Goal: Transaction & Acquisition: Book appointment/travel/reservation

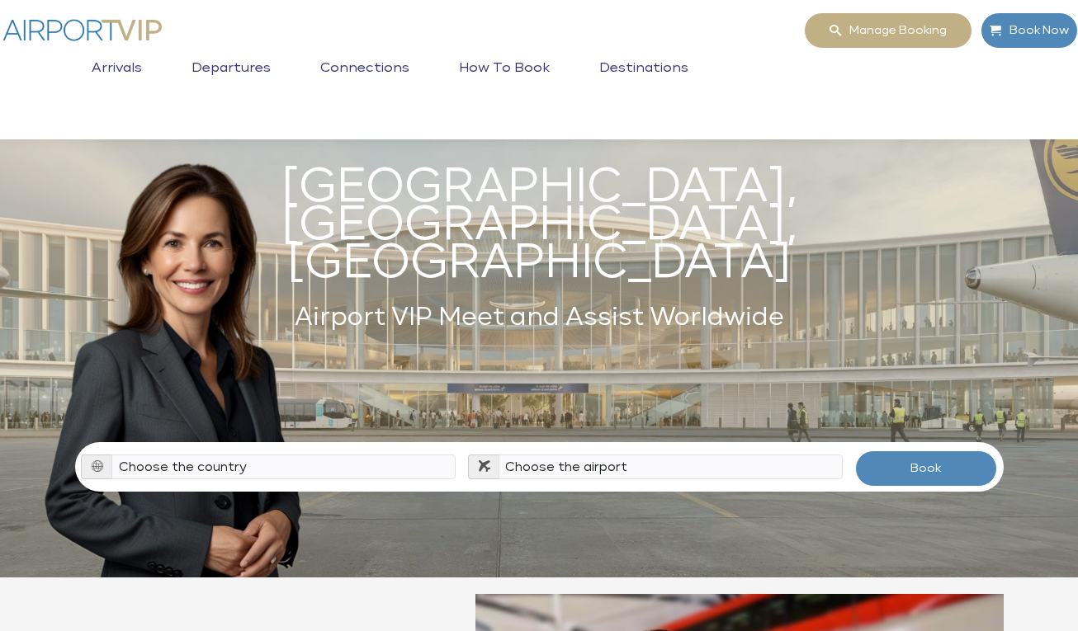
click at [626, 64] on link "Destinations" at bounding box center [643, 80] width 97 height 41
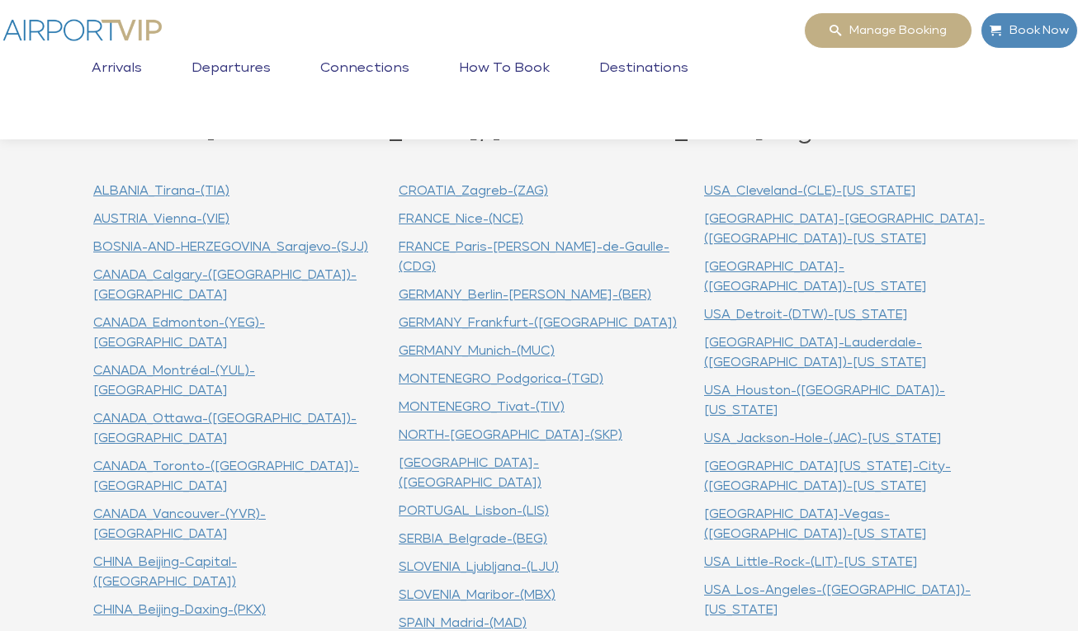
scroll to position [666, 0]
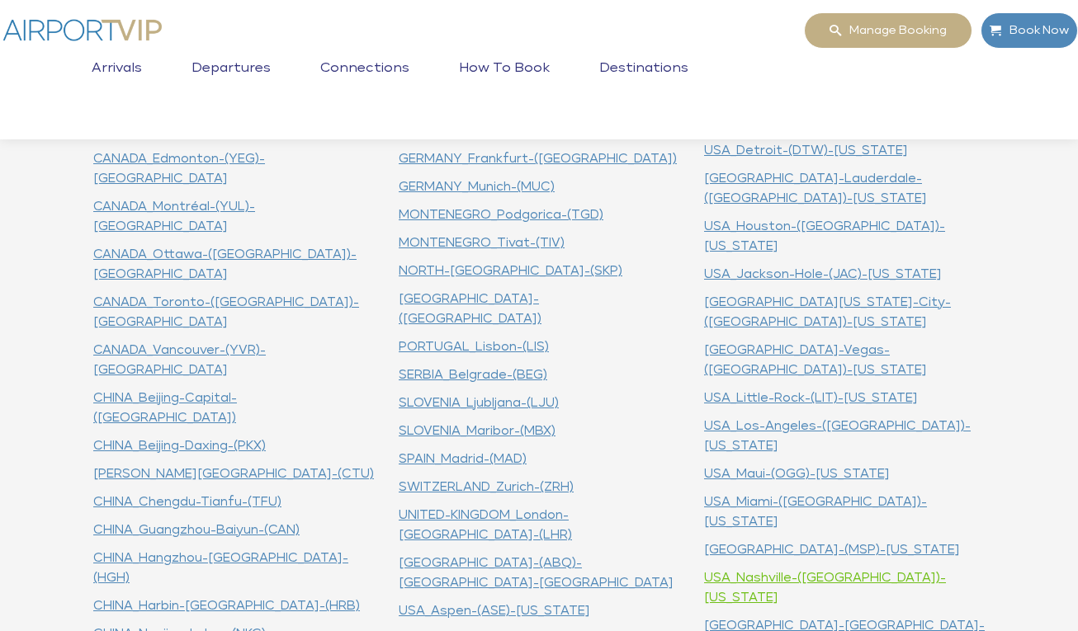
click at [763, 572] on link "USA_Nashville-(BNA)-Tennessee" at bounding box center [825, 588] width 242 height 32
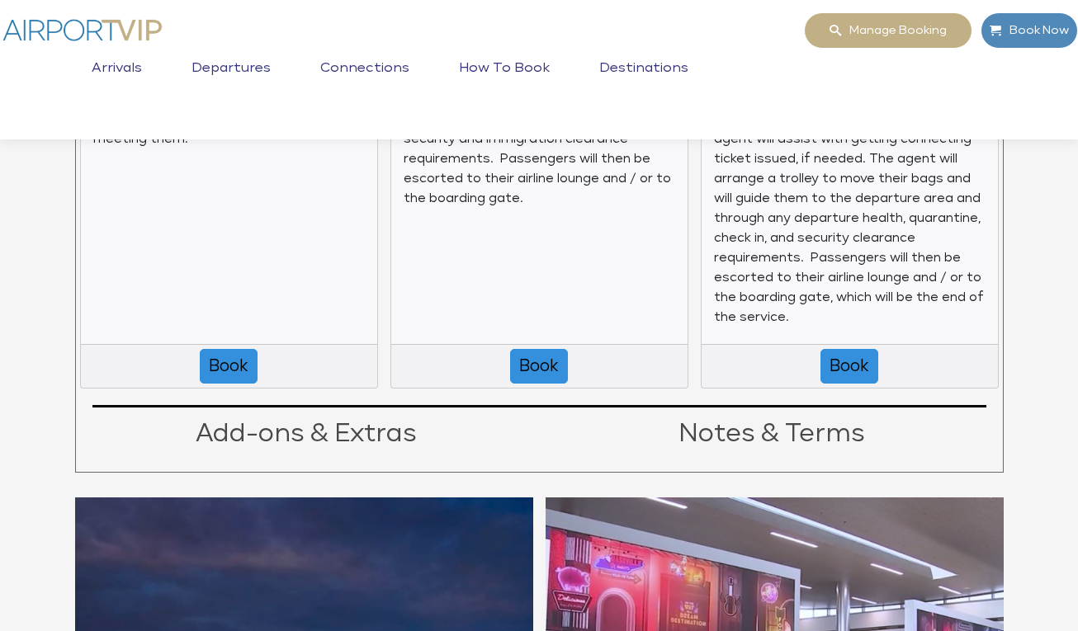
scroll to position [2087, 0]
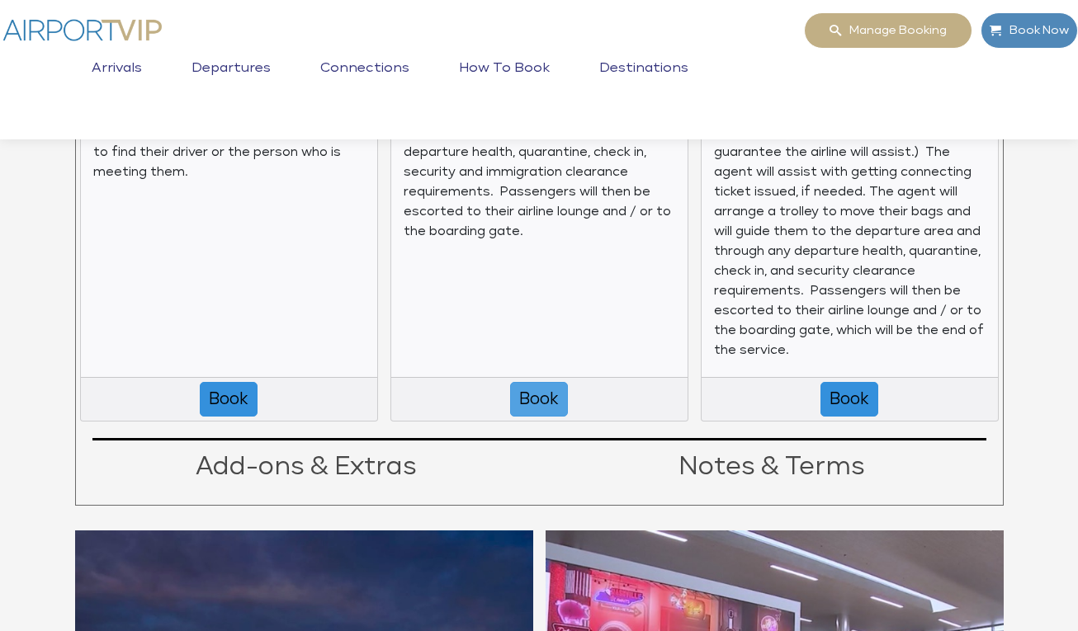
click at [542, 390] on button "Book" at bounding box center [539, 399] width 58 height 35
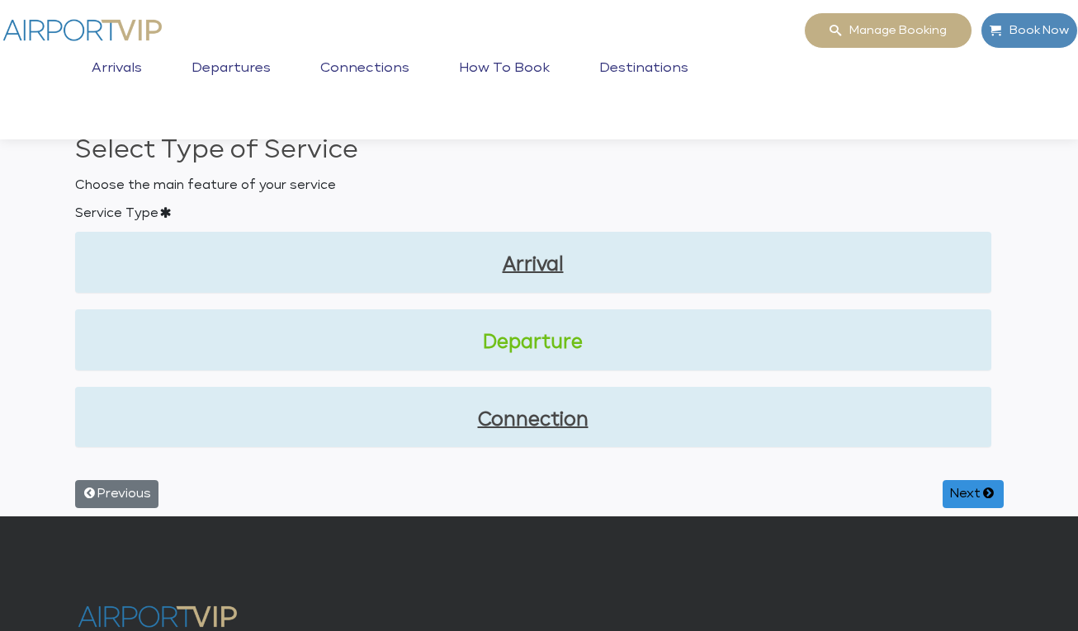
click at [561, 351] on link "Departure" at bounding box center [533, 343] width 890 height 28
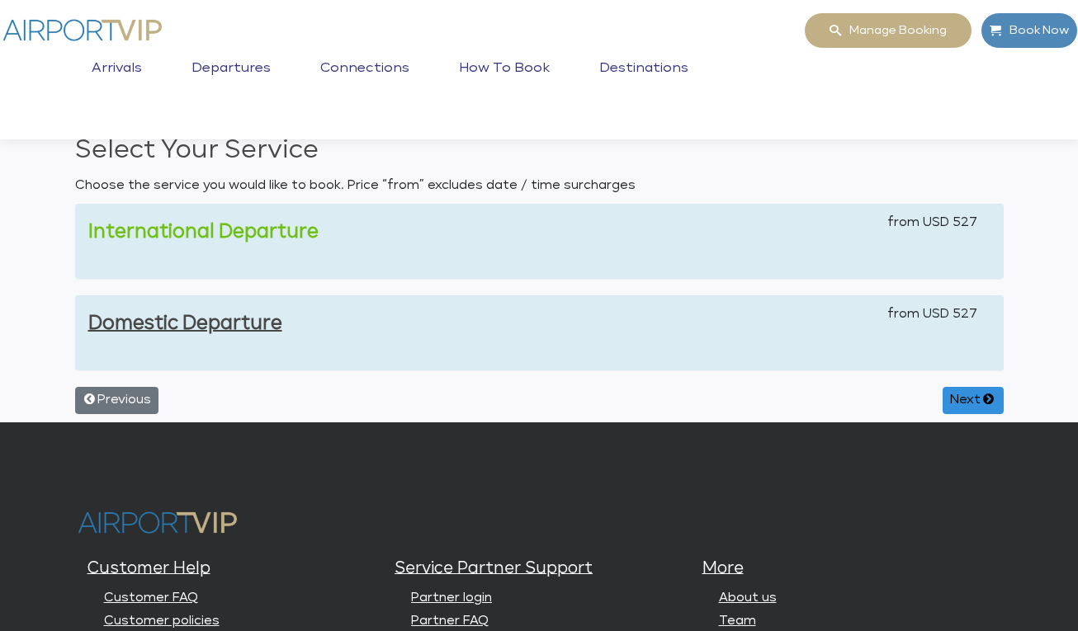
click at [262, 234] on link "International Departure" at bounding box center [203, 232] width 230 height 18
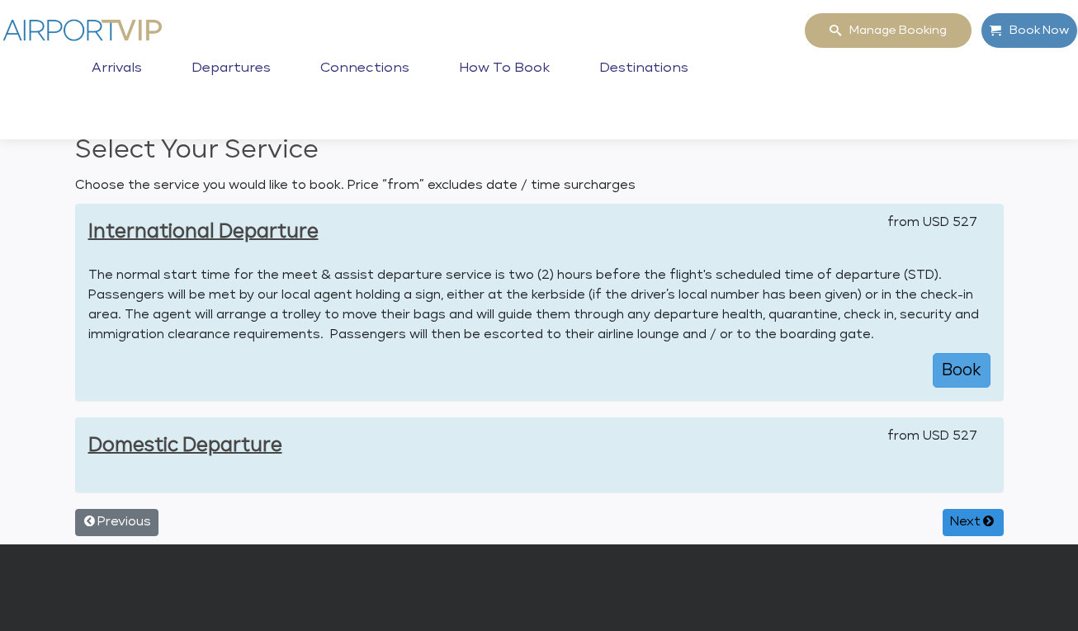
click at [947, 363] on button "Book" at bounding box center [962, 370] width 58 height 35
select select "1"
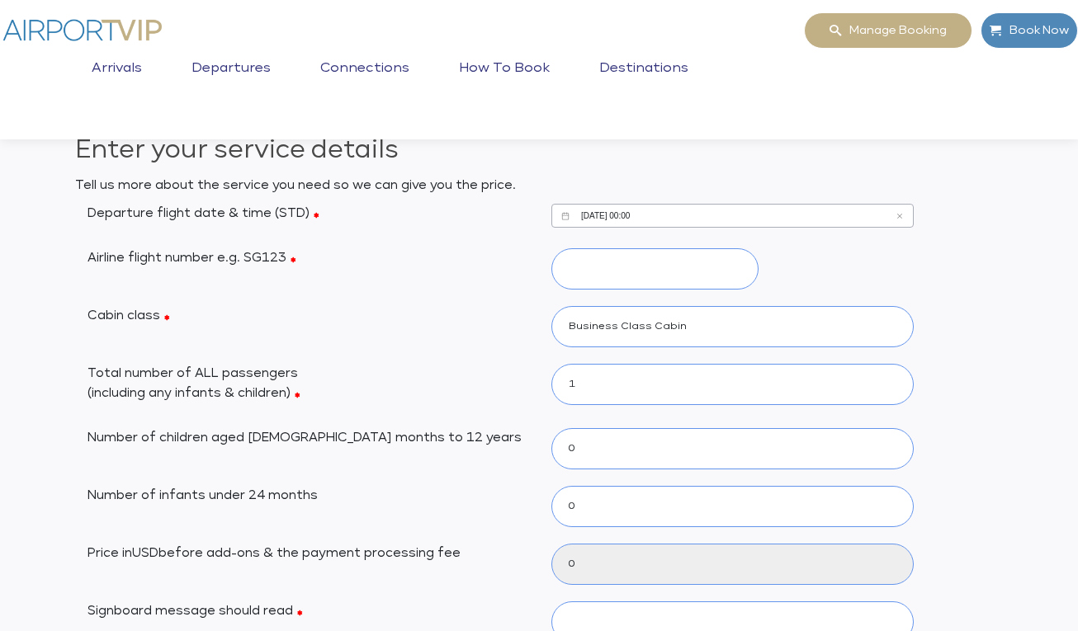
click at [688, 211] on input "10/06/2025, 00:00" at bounding box center [732, 216] width 362 height 24
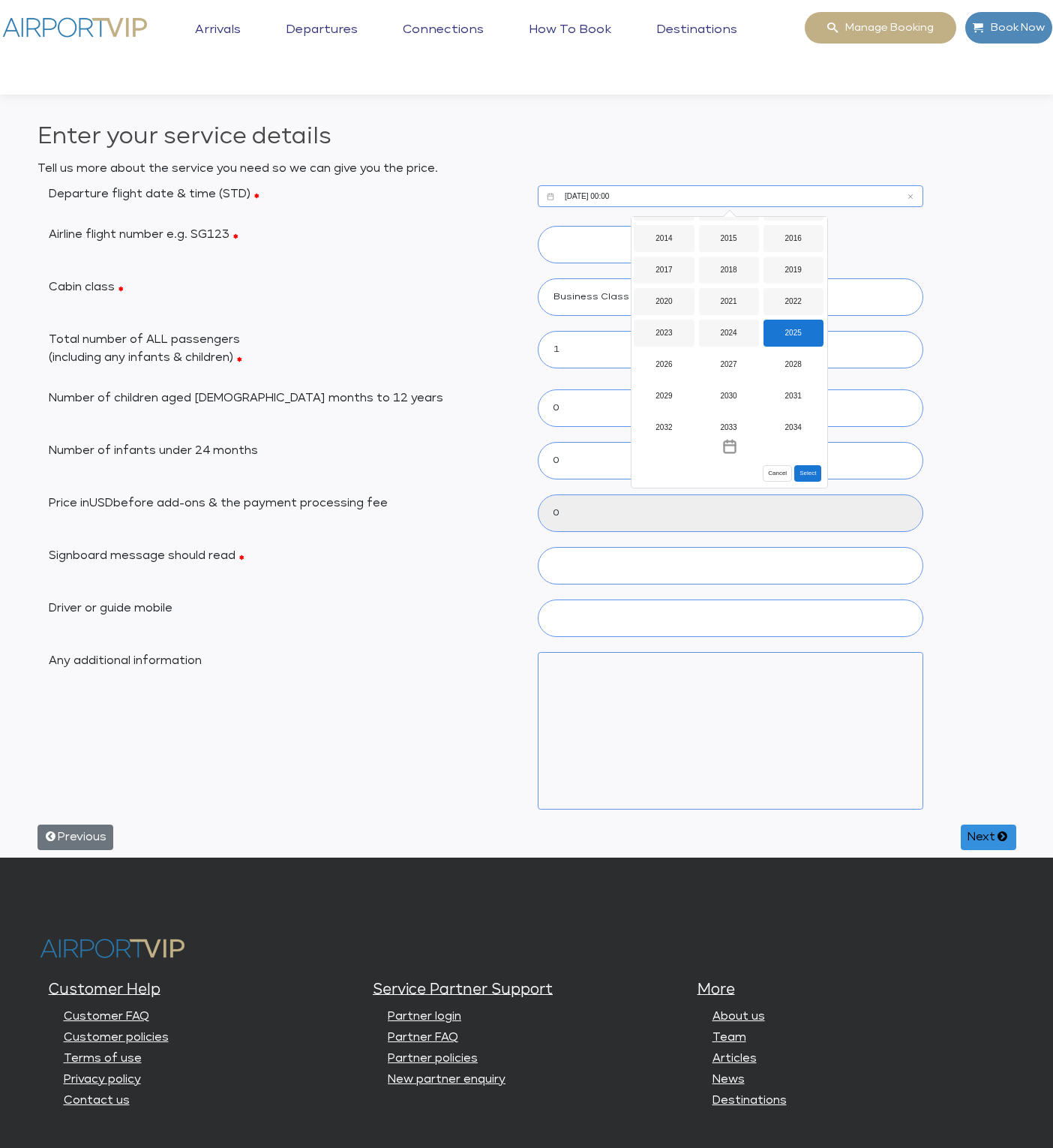
scroll to position [1192, 0]
click at [813, 473] on button "Select" at bounding box center [808, 474] width 27 height 16
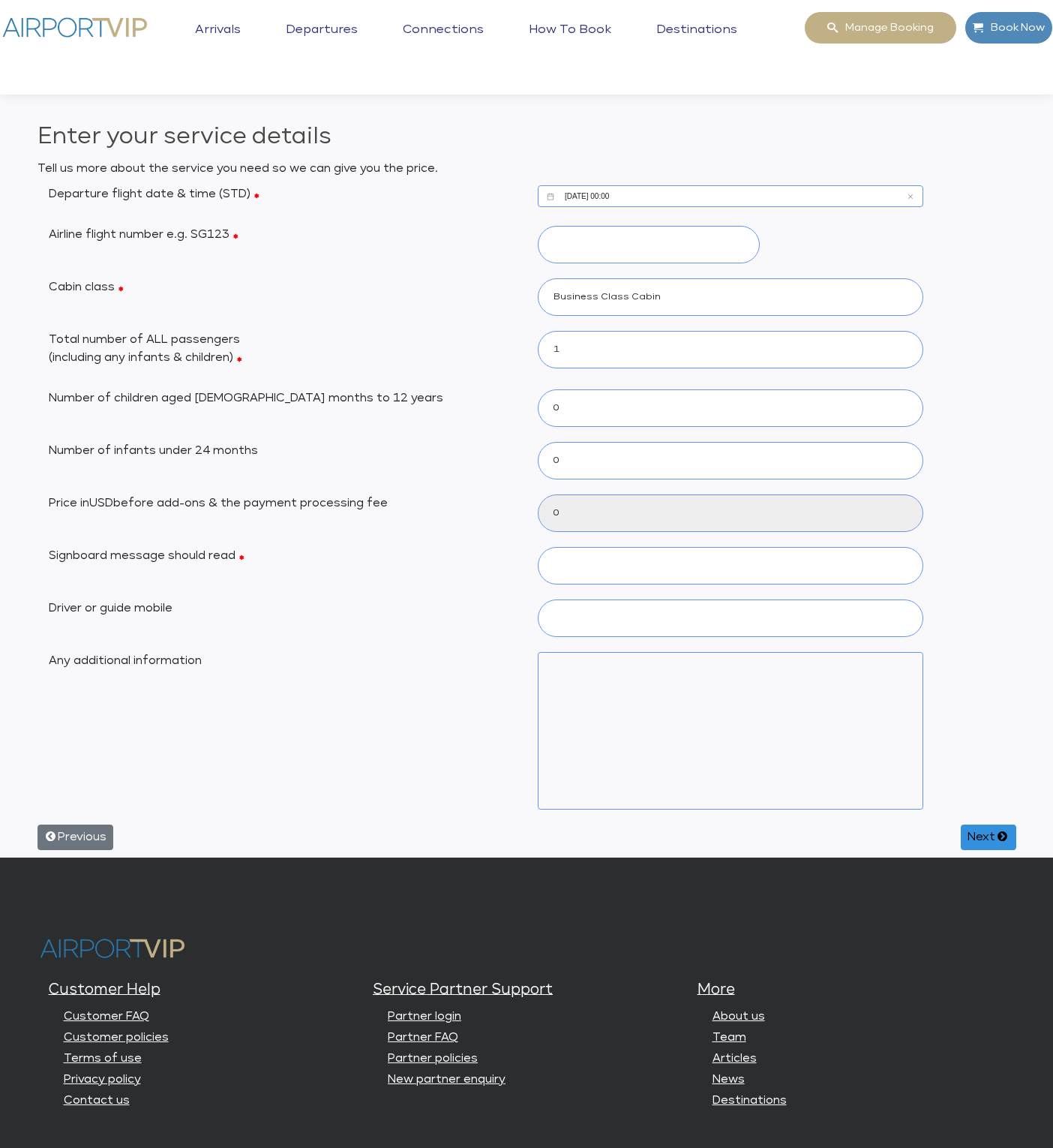
type input "527"
click at [691, 193] on input "10/06/2025, 00:00" at bounding box center [730, 196] width 385 height 22
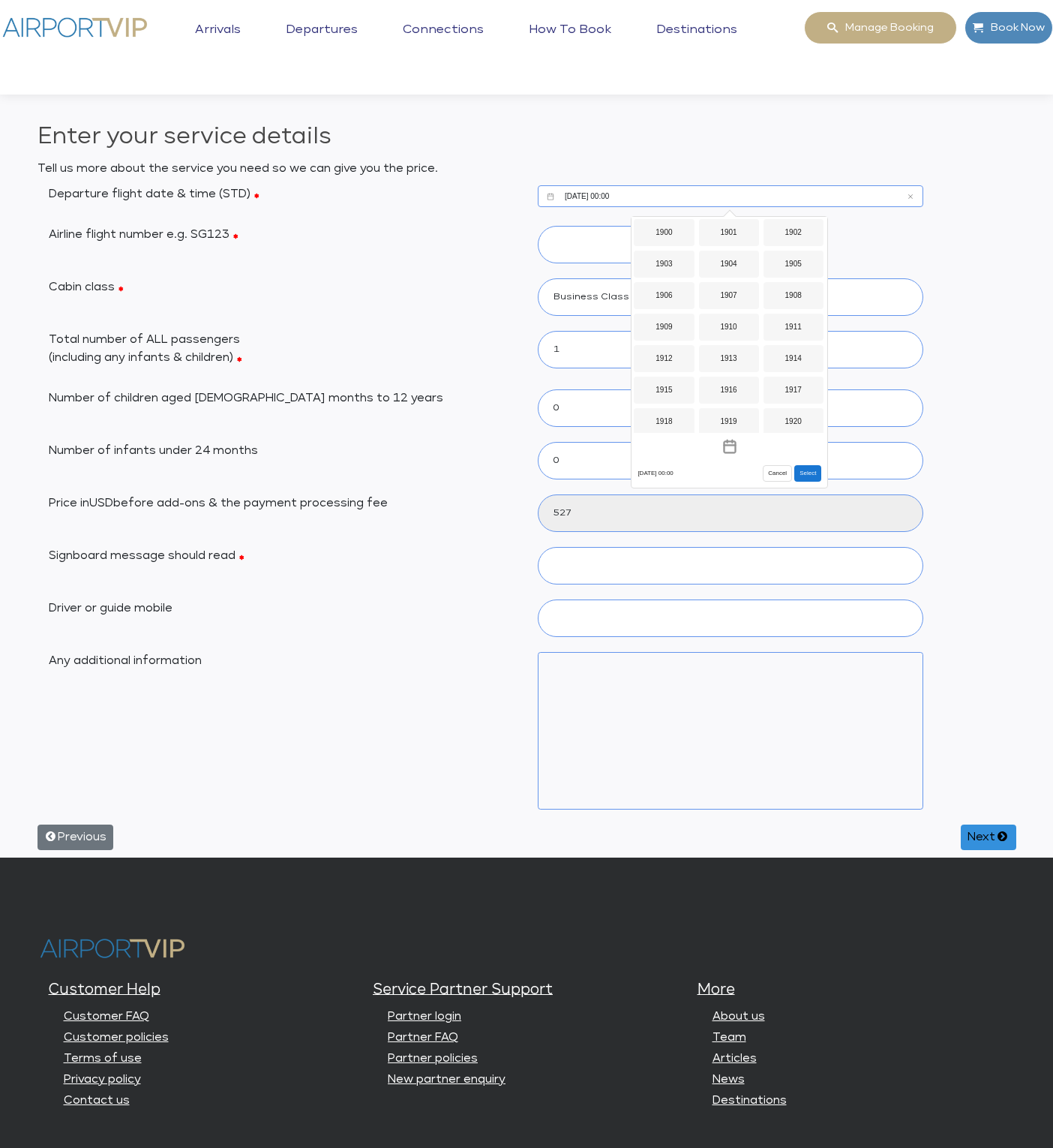
scroll to position [1190, 0]
click at [790, 330] on div "2025" at bounding box center [793, 334] width 60 height 27
click at [676, 405] on div "Oct" at bounding box center [663, 406] width 60 height 27
click at [654, 313] on div "6" at bounding box center [650, 321] width 26 height 26
click at [693, 300] on icon "Increment hours" at bounding box center [685, 304] width 16 height 24
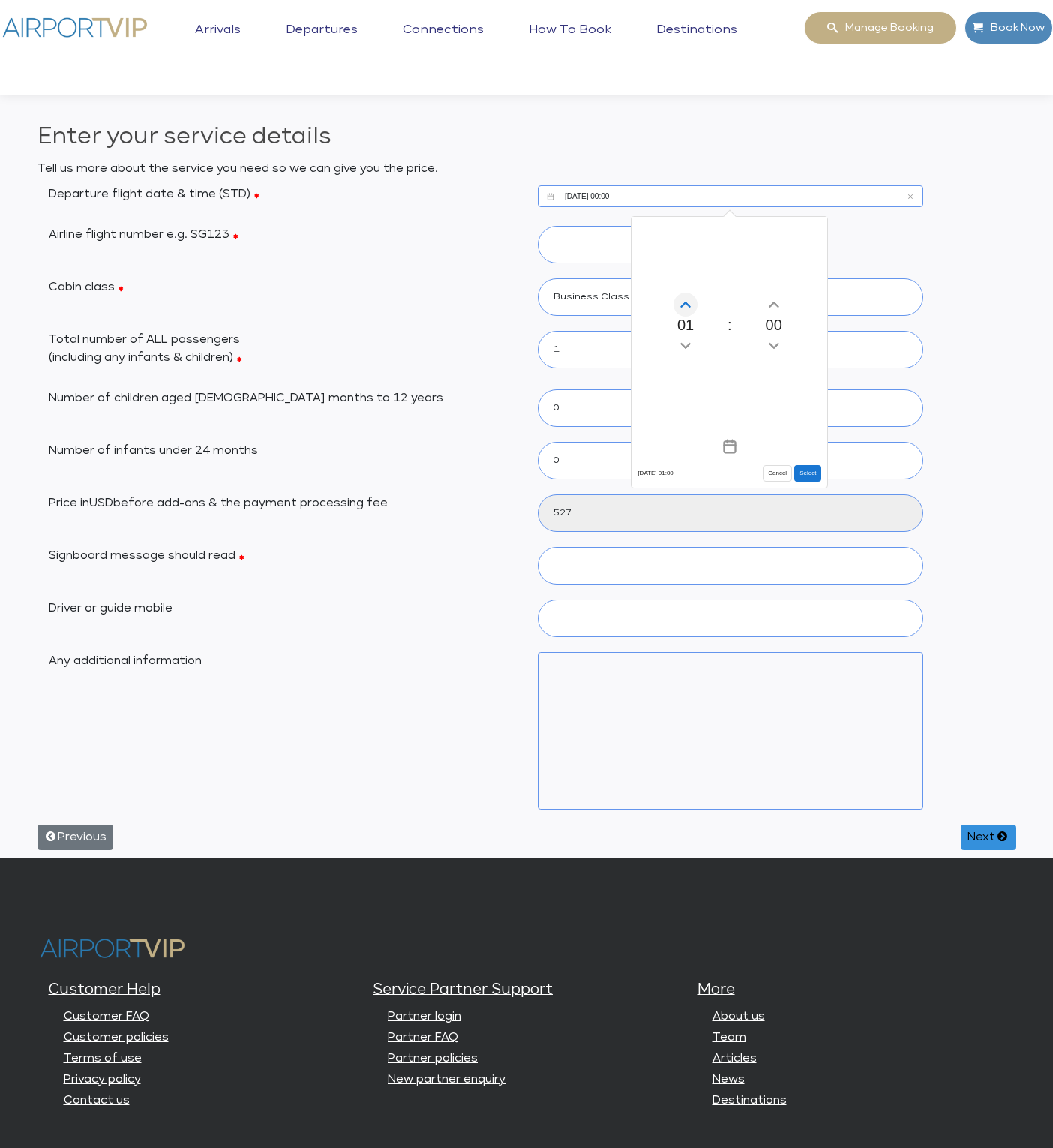
click at [693, 300] on icon "Increment hours" at bounding box center [685, 304] width 16 height 24
click at [690, 296] on icon "Increment hours" at bounding box center [685, 304] width 16 height 24
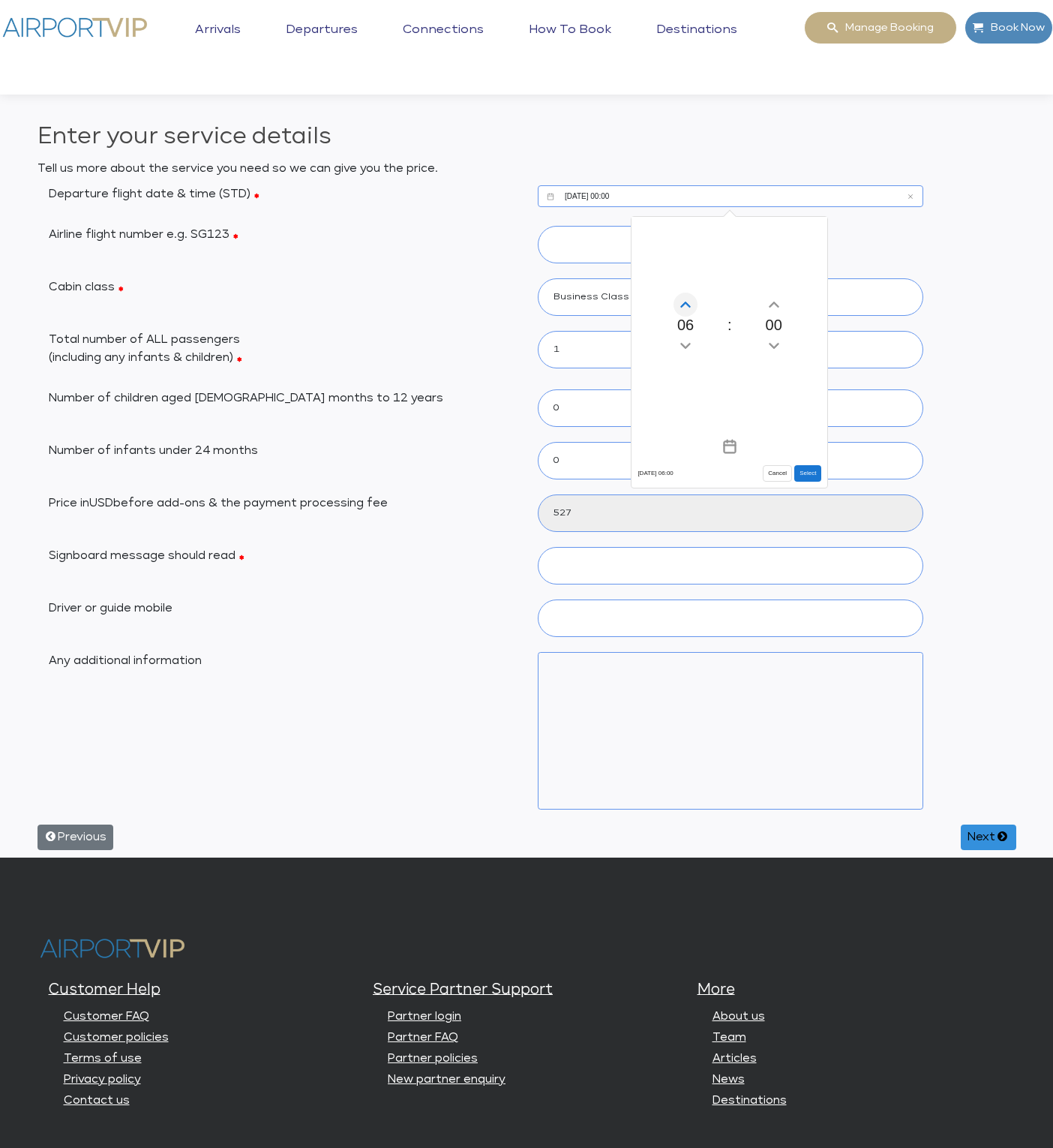
click at [690, 296] on icon "Increment hours" at bounding box center [685, 304] width 16 height 24
click at [691, 296] on icon "Increment hours" at bounding box center [685, 304] width 16 height 24
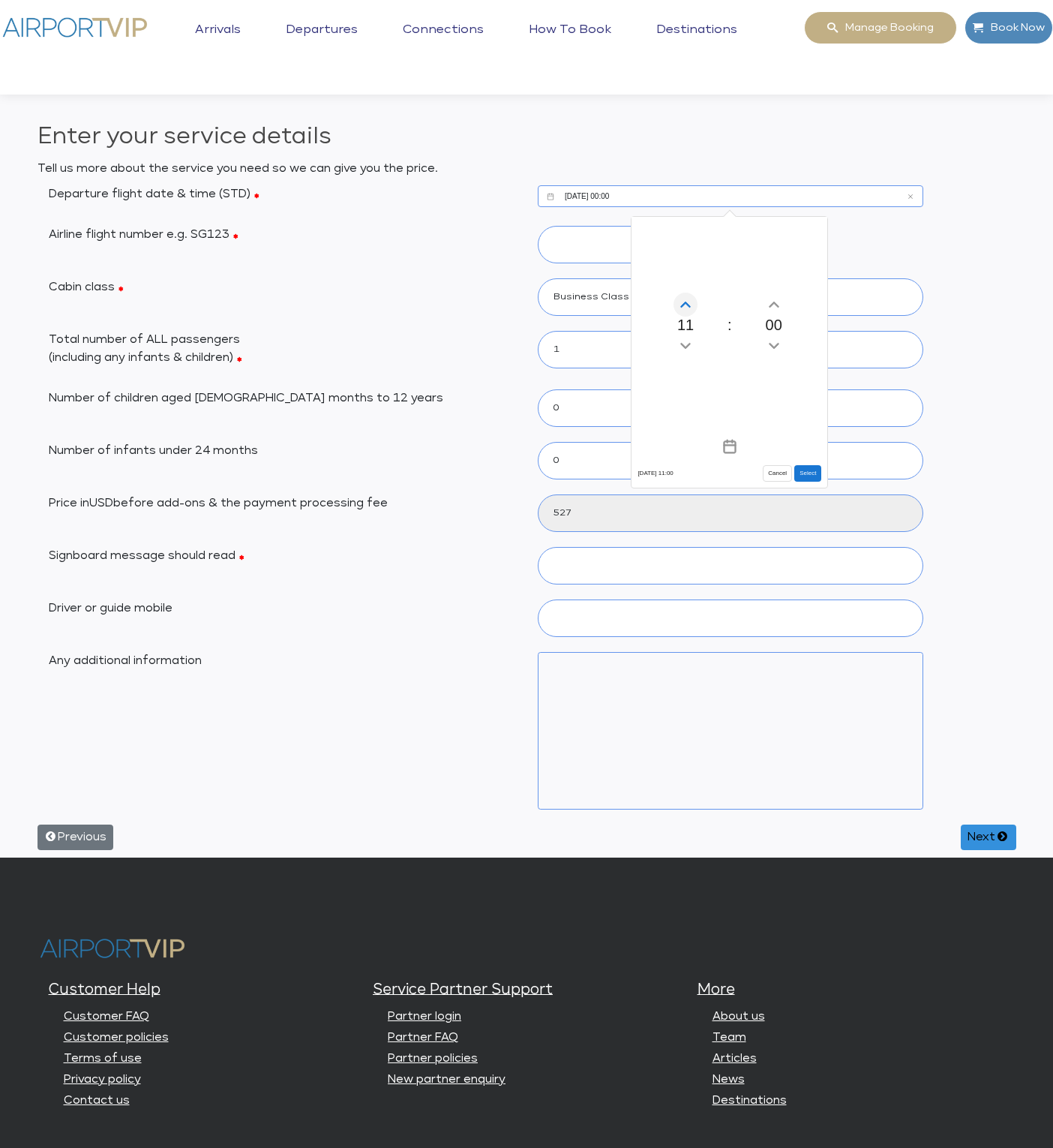
click at [691, 296] on icon "Increment hours" at bounding box center [685, 304] width 16 height 24
click at [689, 298] on icon "Increment hours" at bounding box center [685, 304] width 16 height 24
drag, startPoint x: 689, startPoint y: 298, endPoint x: 700, endPoint y: 299, distance: 11.0
click at [690, 299] on icon "Increment hours" at bounding box center [685, 304] width 16 height 24
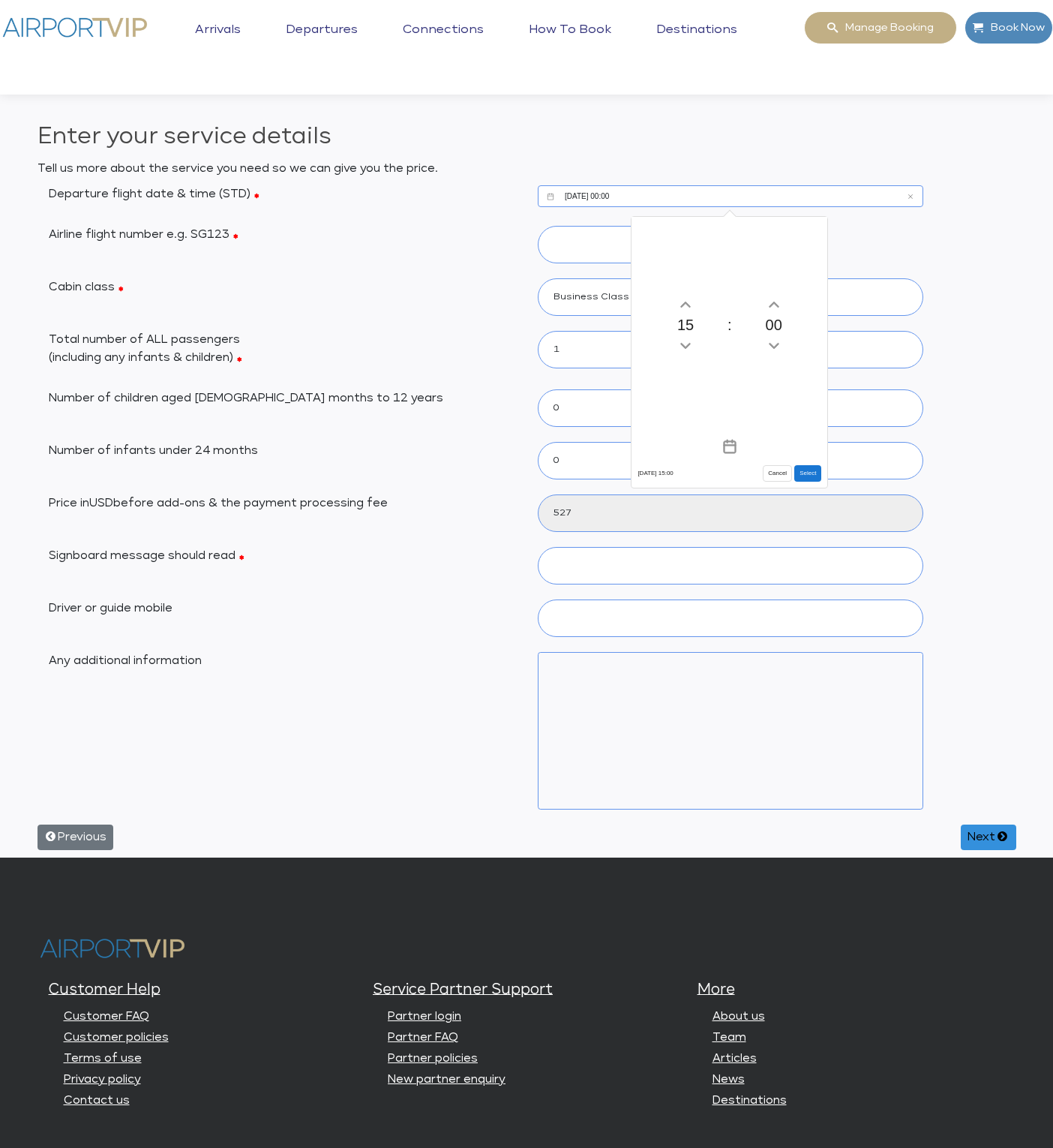
click at [816, 468] on button "Select" at bounding box center [808, 474] width 27 height 16
type input "10/06/2025, 15:00"
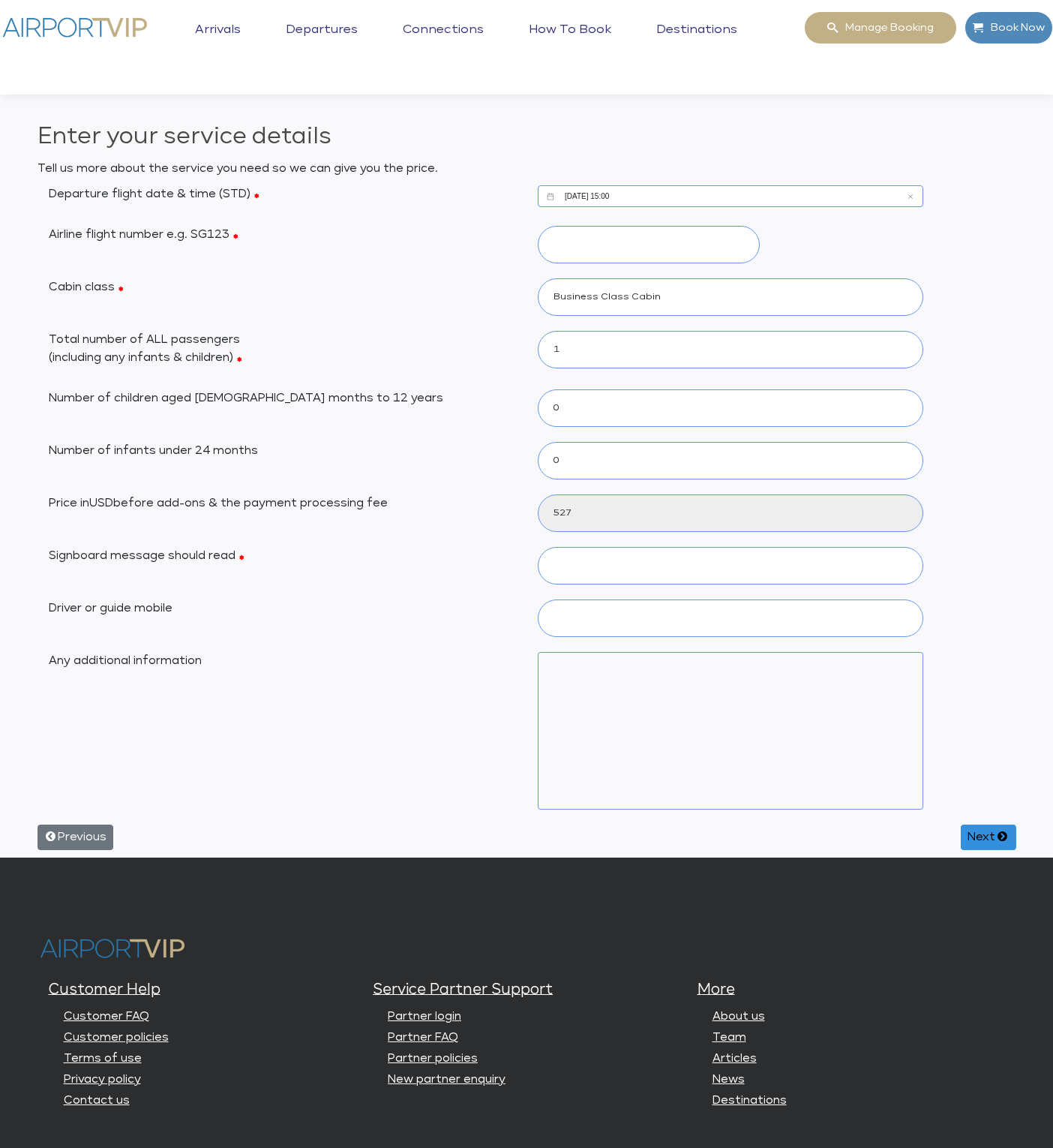
click at [704, 24] on link "Destinations" at bounding box center [696, 41] width 88 height 37
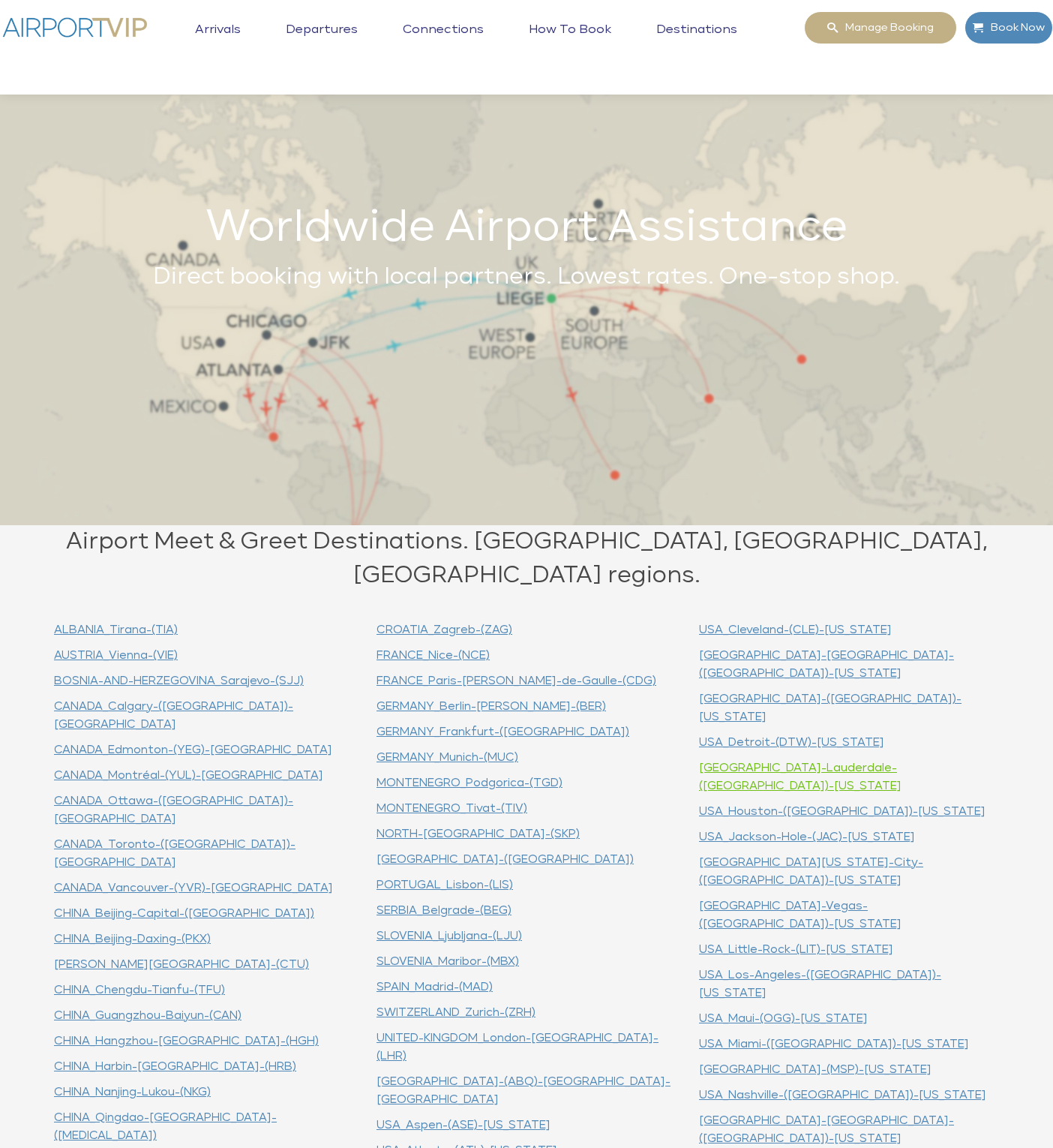
click at [798, 762] on link "[GEOGRAPHIC_DATA]-Lauderdale-([GEOGRAPHIC_DATA])-[US_STATE]" at bounding box center [800, 776] width 203 height 29
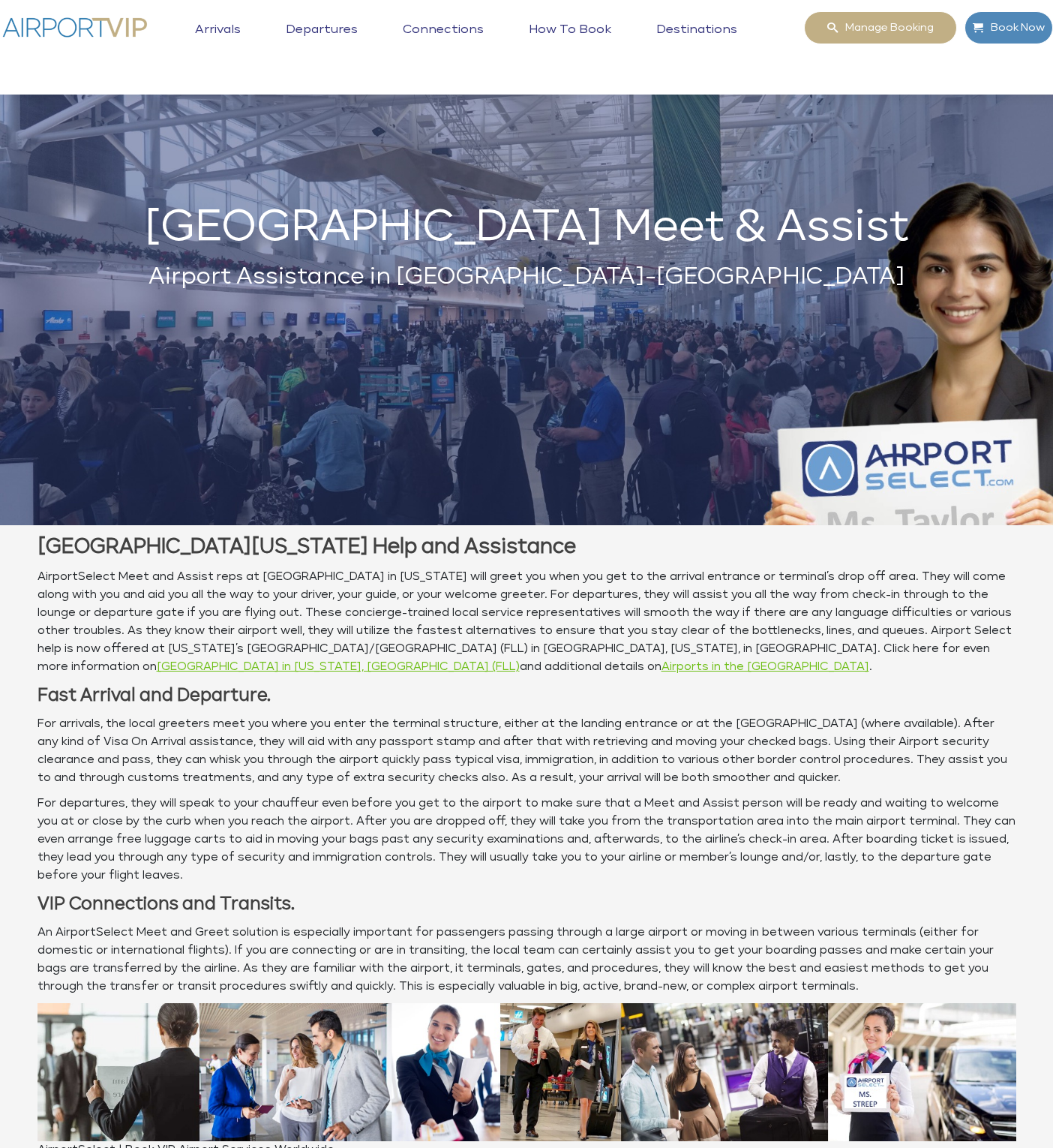
scroll to position [1771, 0]
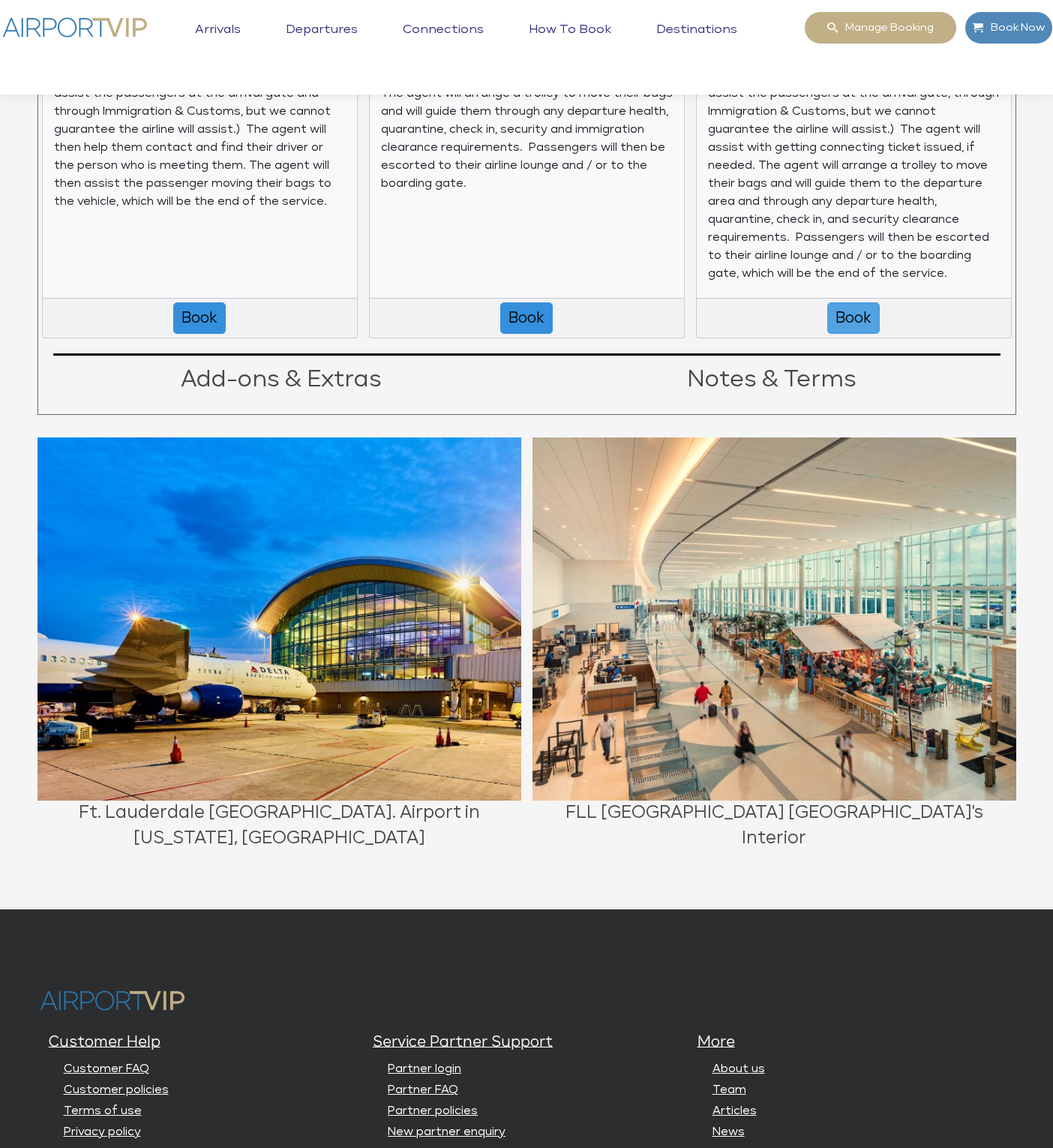
click at [856, 313] on button "Book" at bounding box center [853, 318] width 53 height 32
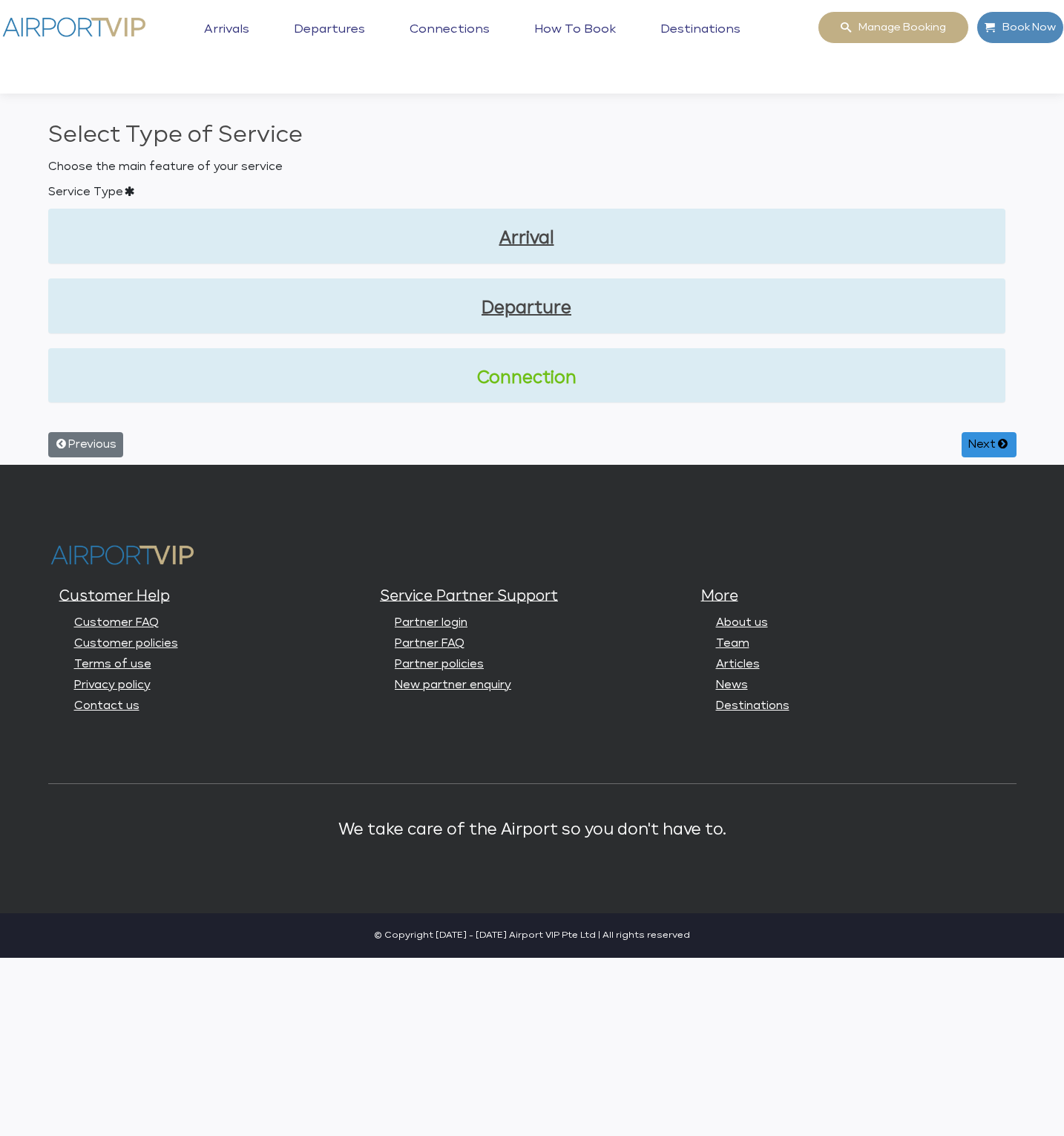
click at [549, 380] on link "Connection" at bounding box center [527, 379] width 934 height 25
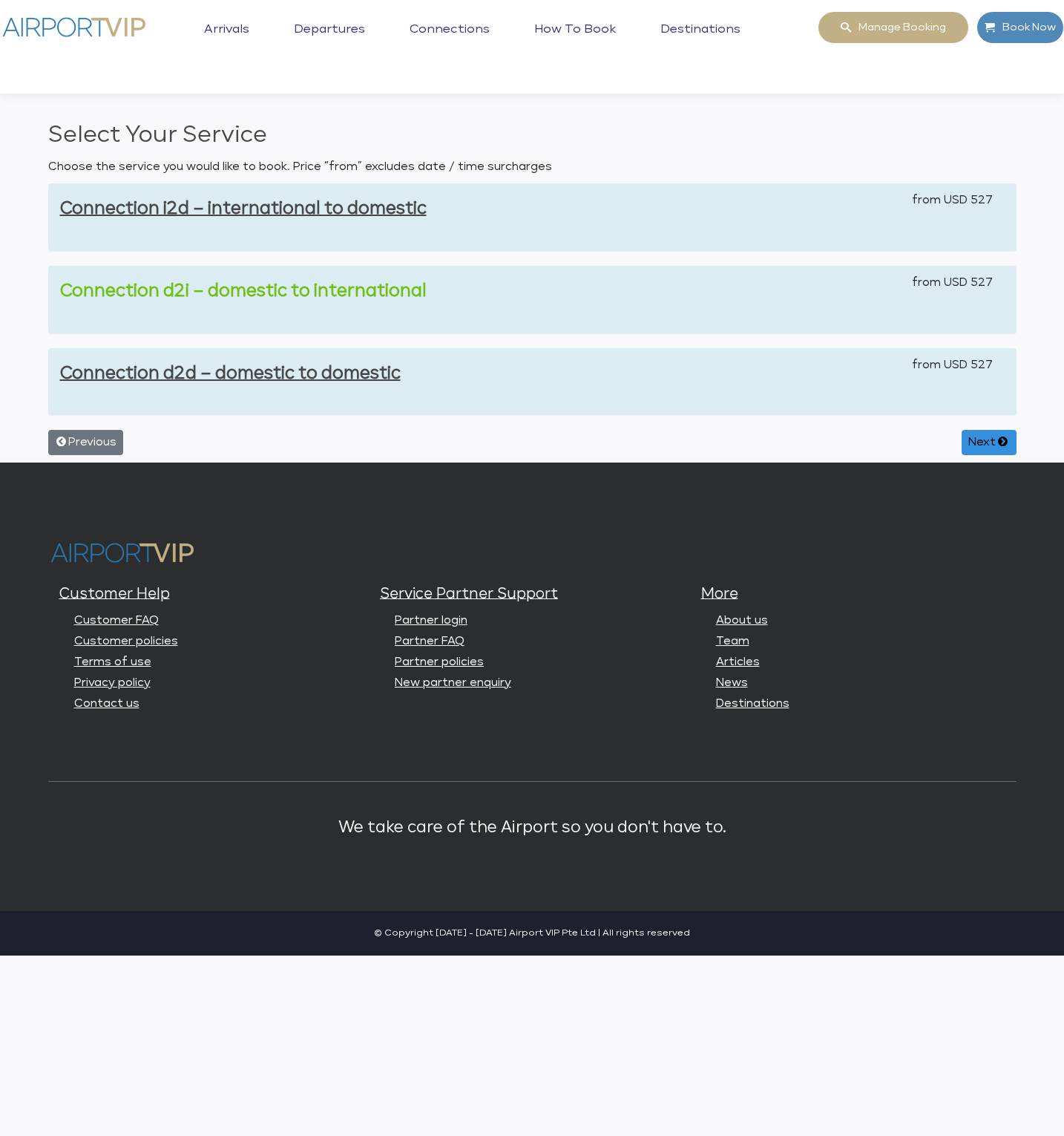
click at [346, 283] on link "Connection d2i – domestic to international" at bounding box center [244, 291] width 367 height 16
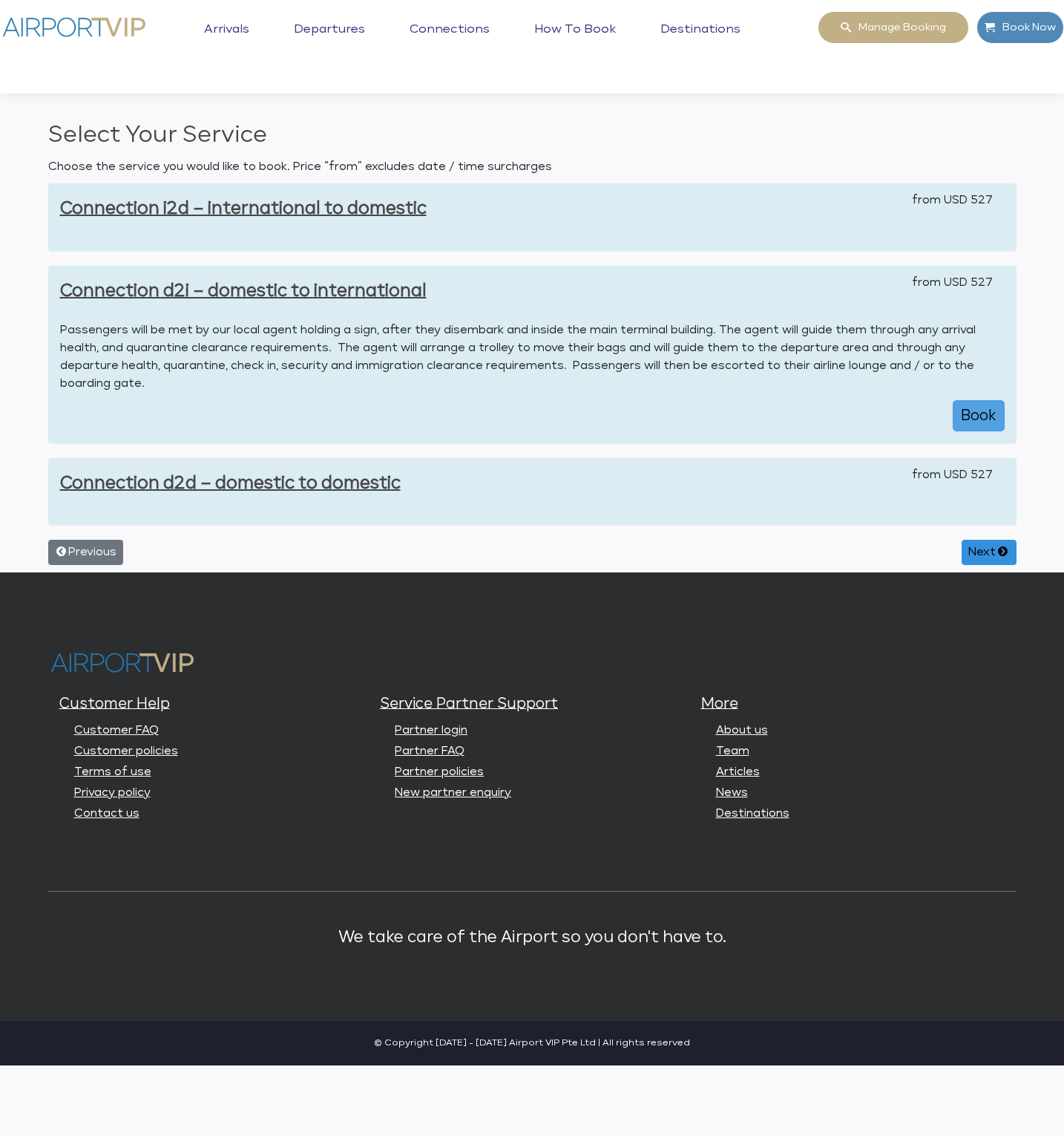
click at [977, 413] on button "Book" at bounding box center [979, 416] width 52 height 31
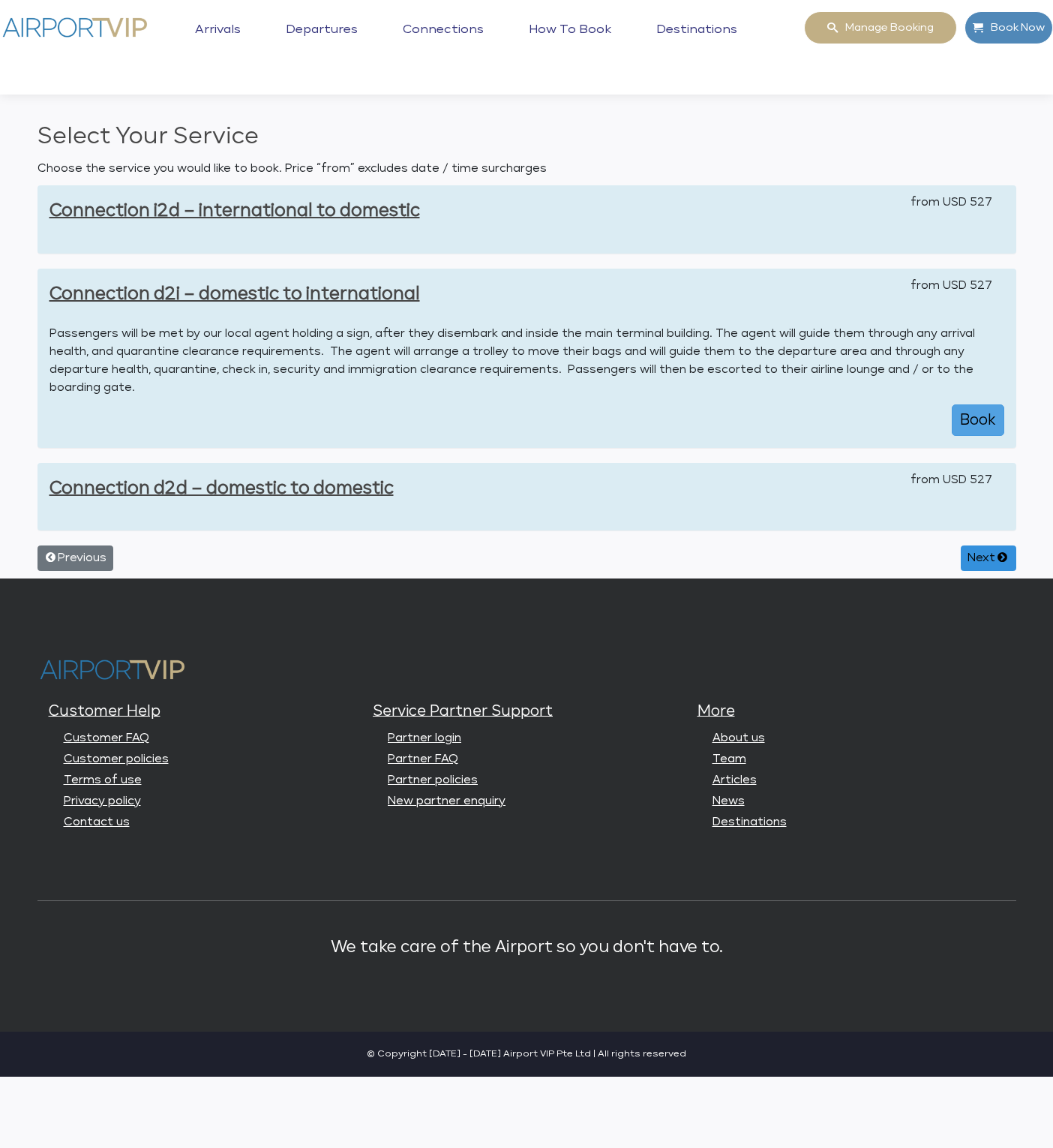
select select "1"
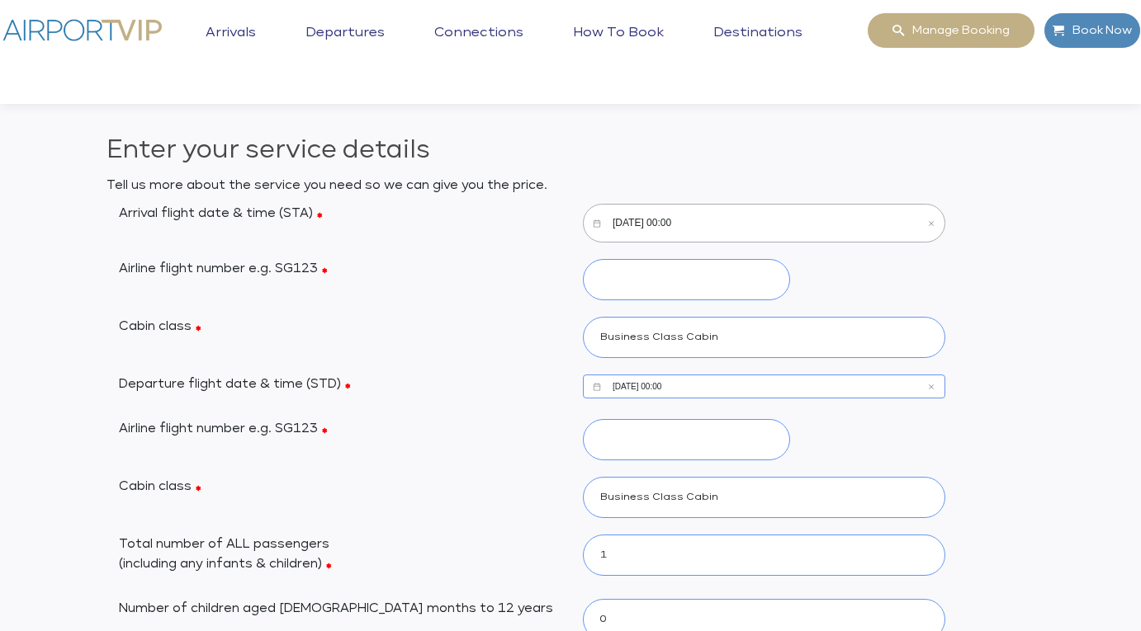
click at [690, 217] on input "[DATE] 00:00" at bounding box center [764, 223] width 362 height 39
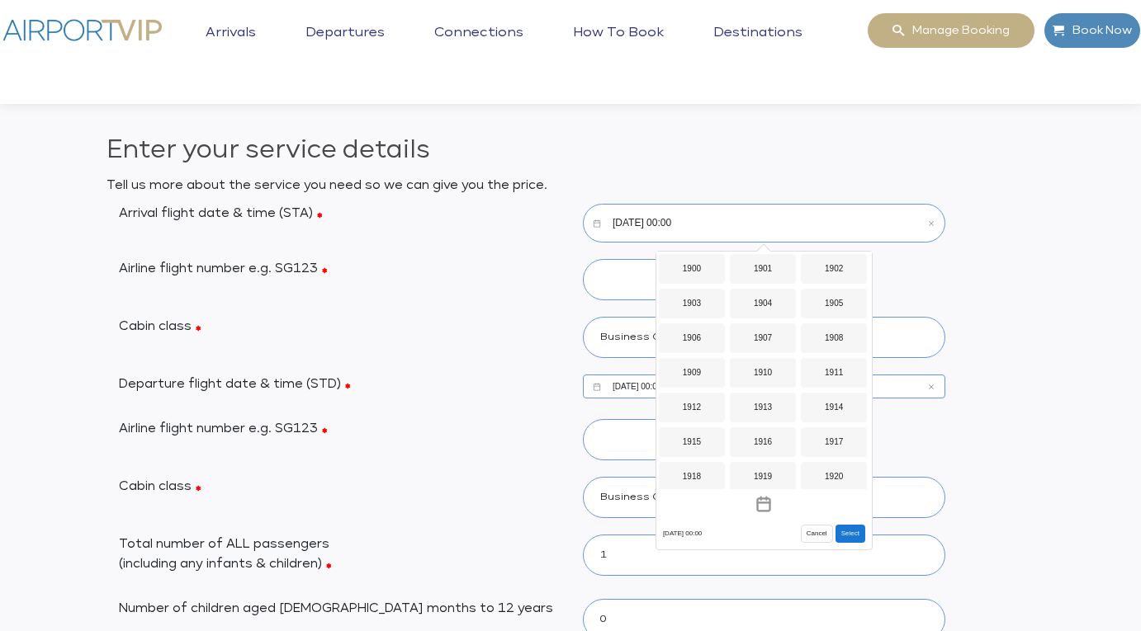
scroll to position [1308, 0]
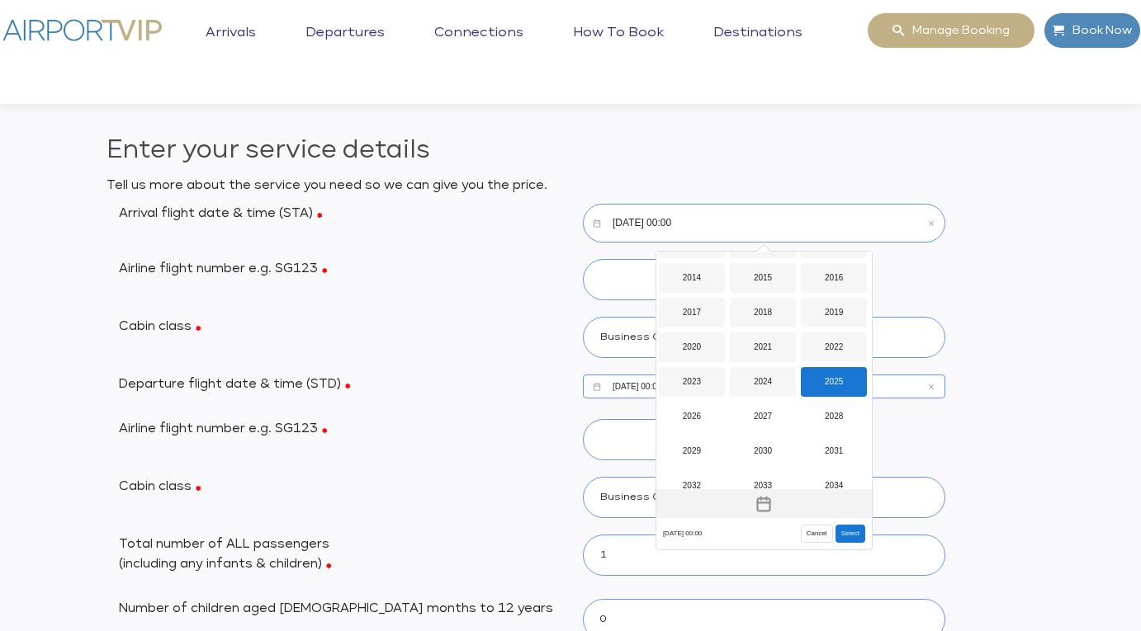
click at [767, 501] on icon "Toggle overlay" at bounding box center [763, 504] width 17 height 17
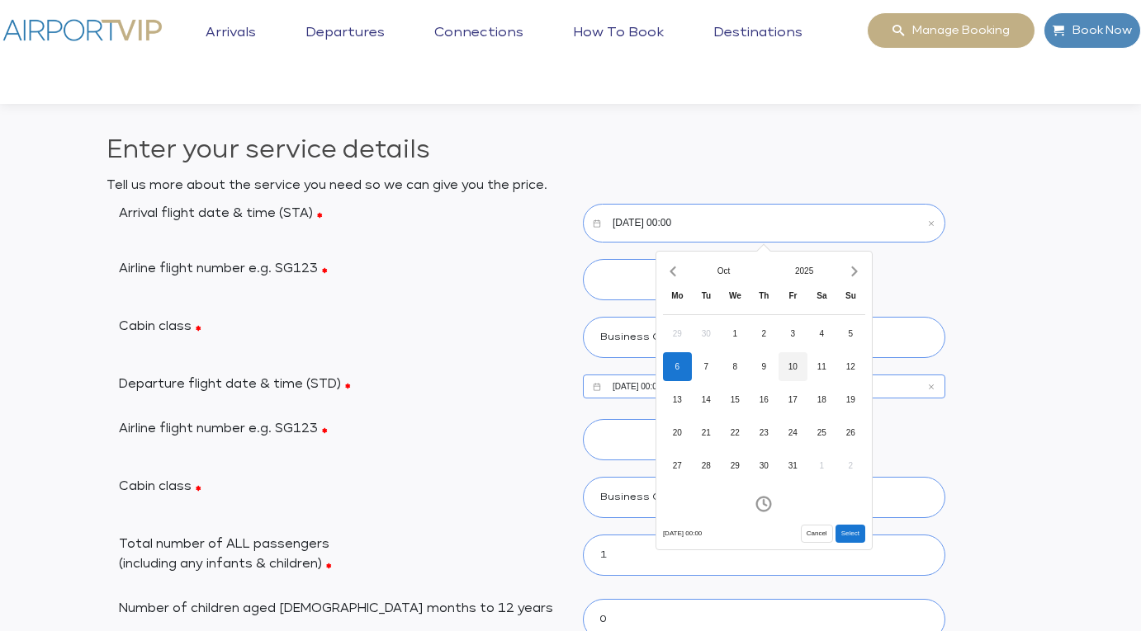
click at [796, 360] on div "10" at bounding box center [792, 366] width 29 height 29
click at [767, 503] on icon "Open time picker" at bounding box center [763, 504] width 17 height 17
click at [716, 344] on icon "Increment hours" at bounding box center [715, 348] width 18 height 26
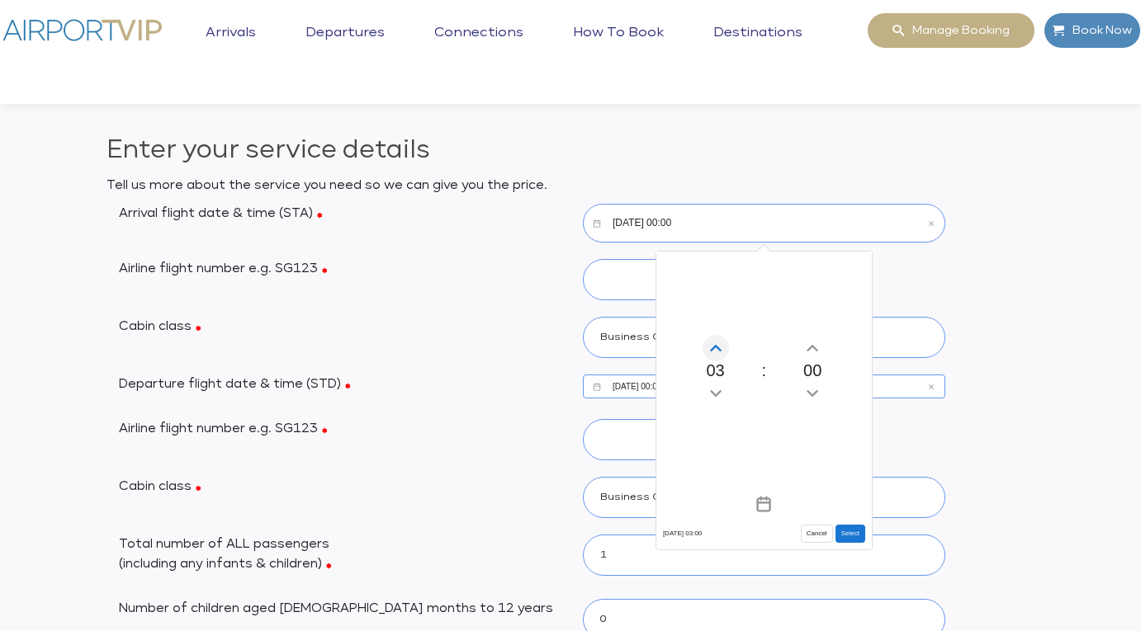
click at [716, 344] on icon "Increment hours" at bounding box center [715, 348] width 18 height 26
click at [813, 532] on button "Cancel" at bounding box center [817, 534] width 32 height 18
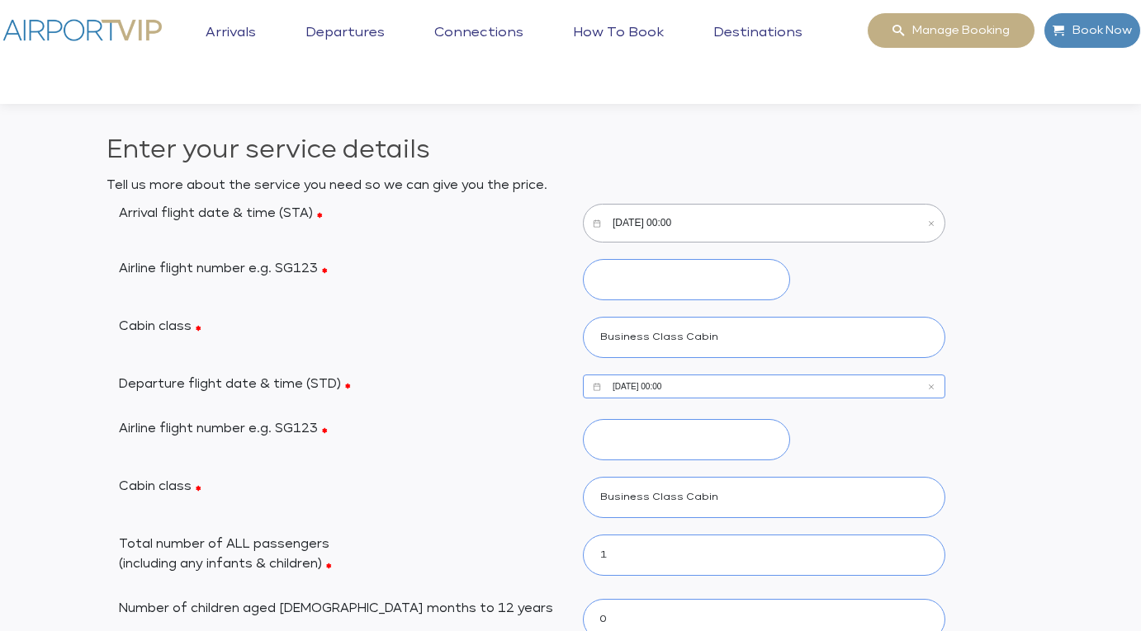
click at [708, 225] on input "[DATE] 00:00" at bounding box center [764, 223] width 362 height 39
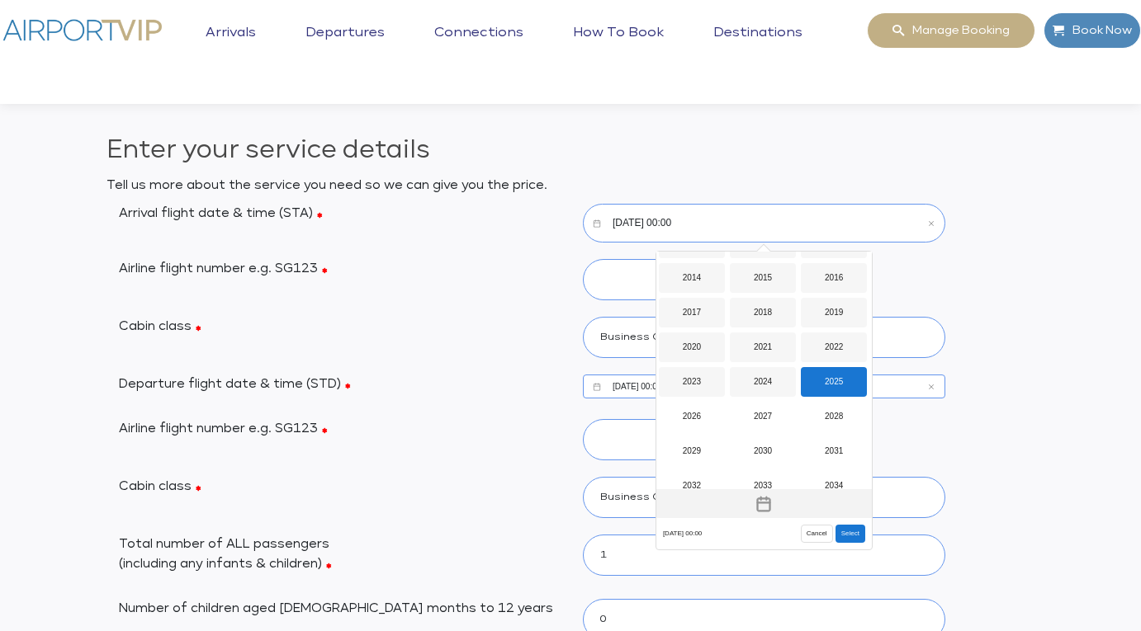
click at [767, 503] on icon "Toggle overlay" at bounding box center [763, 504] width 17 height 17
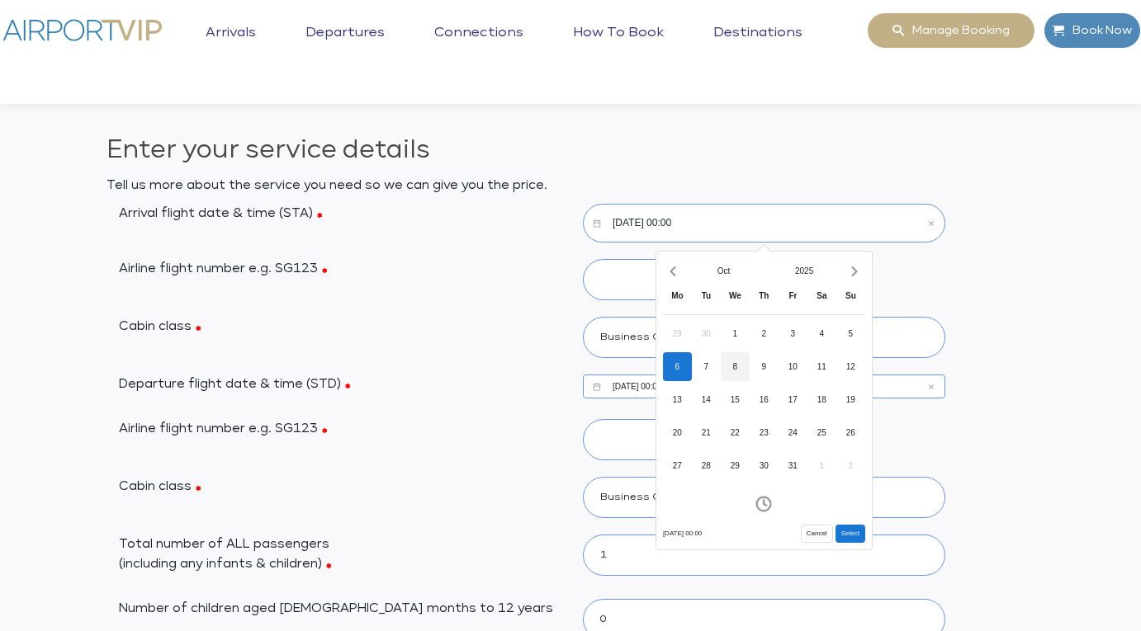
click at [742, 363] on div "8" at bounding box center [734, 366] width 29 height 29
click at [848, 531] on button "Select" at bounding box center [850, 534] width 30 height 18
type input "[DATE] 00:00"
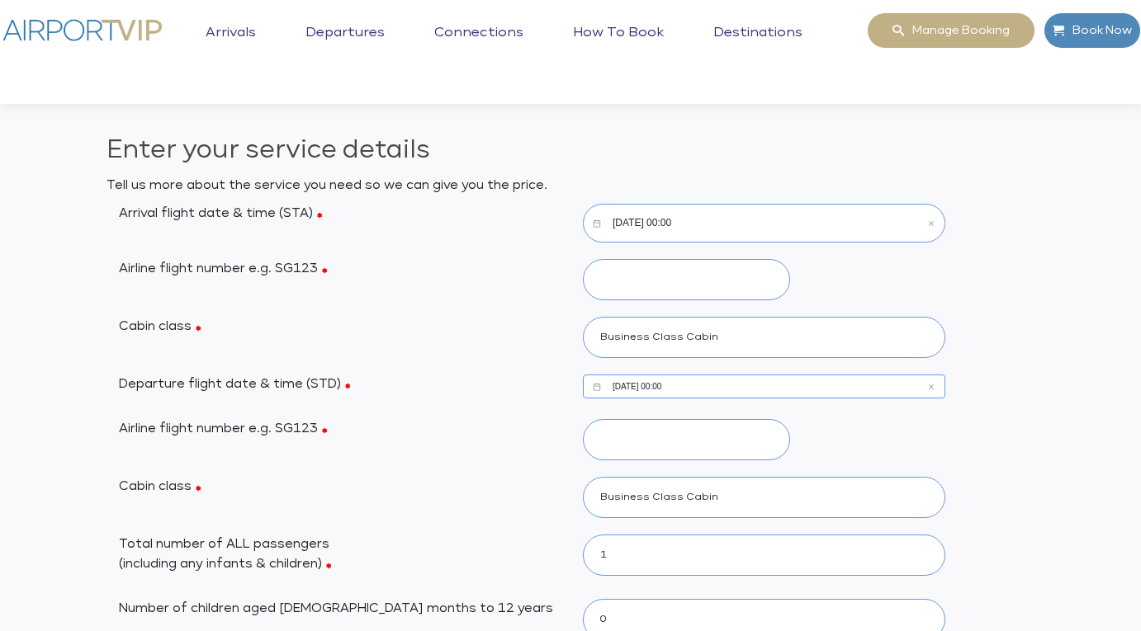
type input "527"
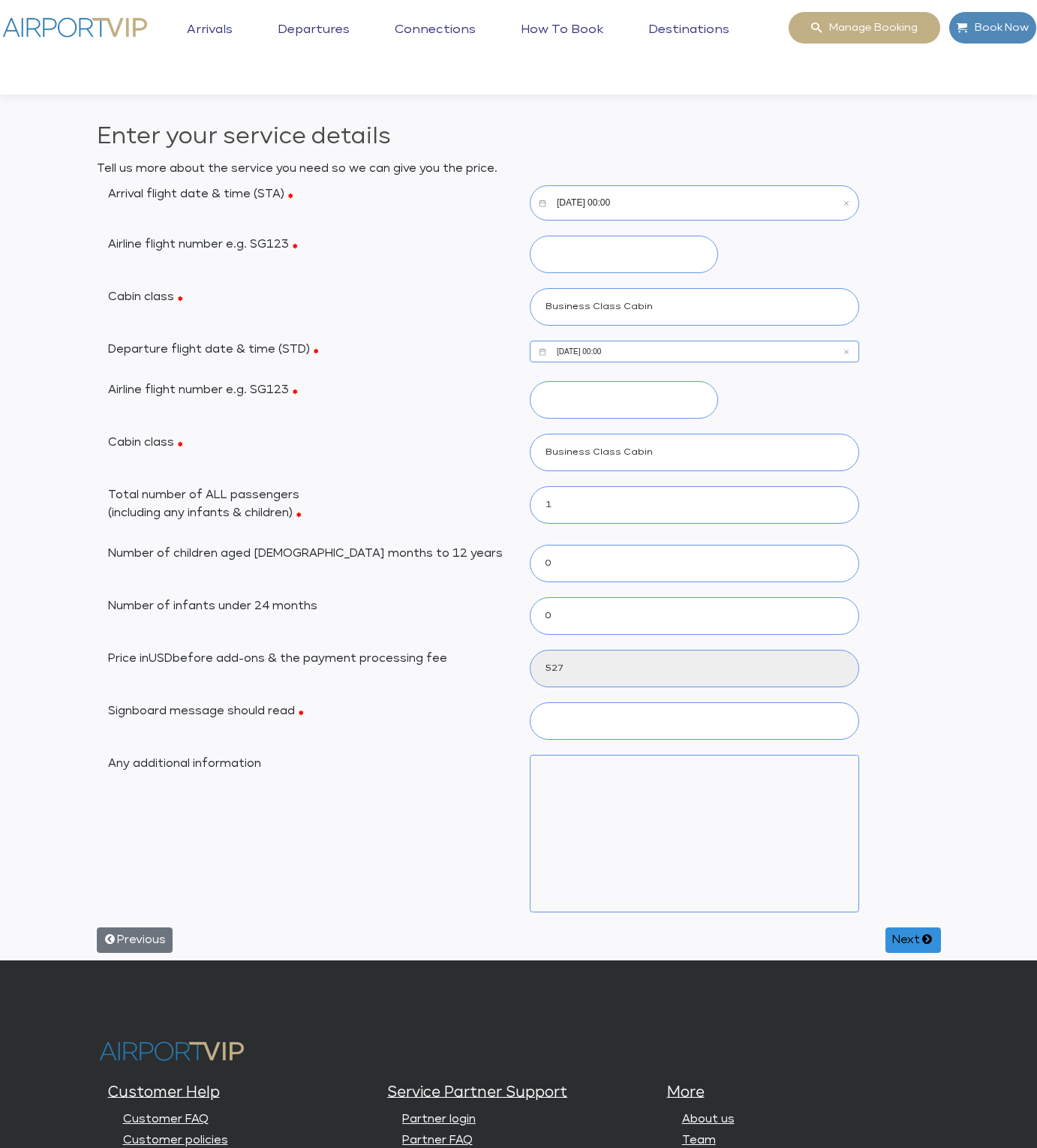
click at [714, 191] on input "[DATE] 00:00" at bounding box center [694, 203] width 329 height 35
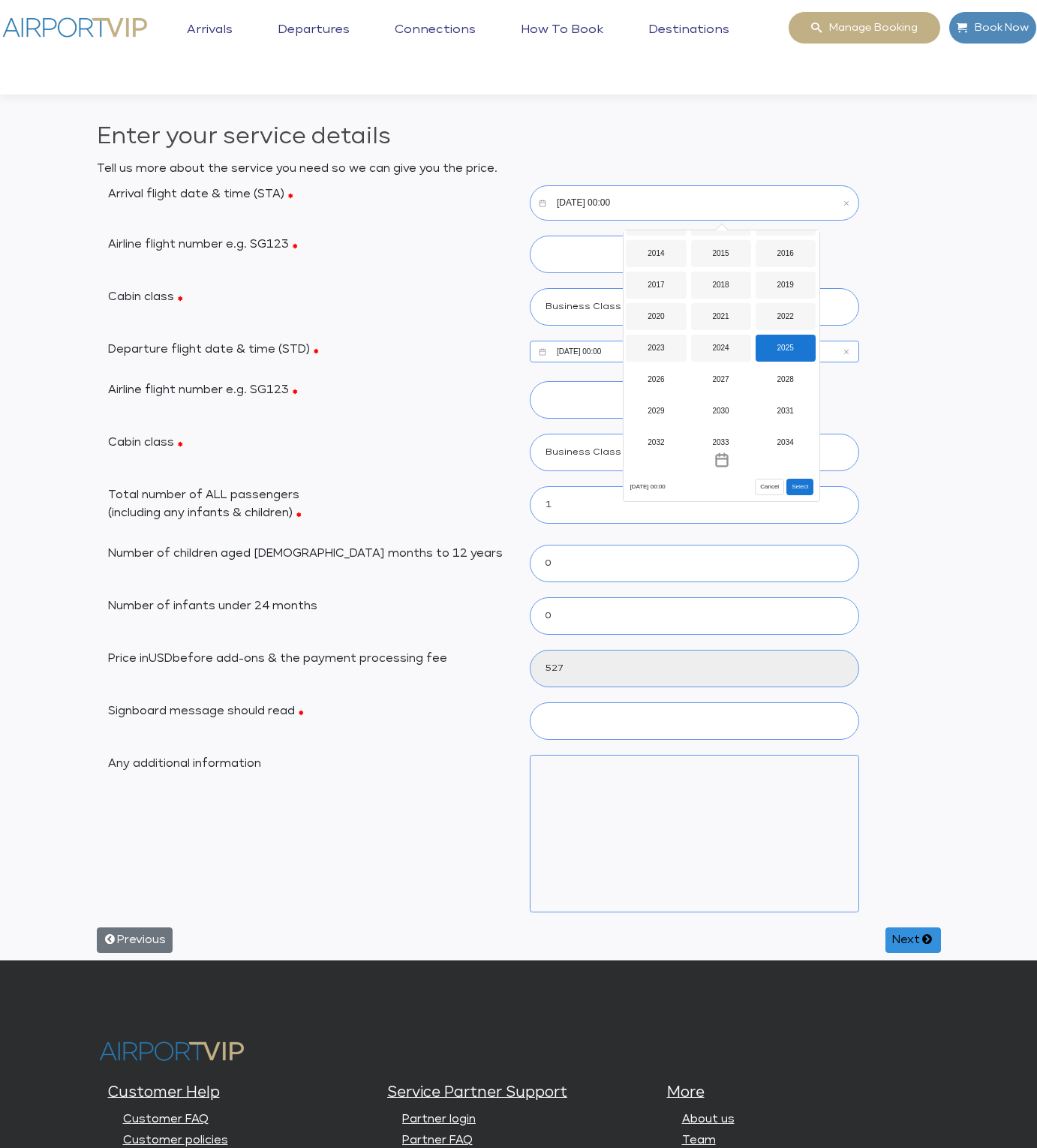
click at [794, 342] on div "2025" at bounding box center [785, 348] width 60 height 27
click at [657, 412] on div "Oct" at bounding box center [655, 419] width 60 height 27
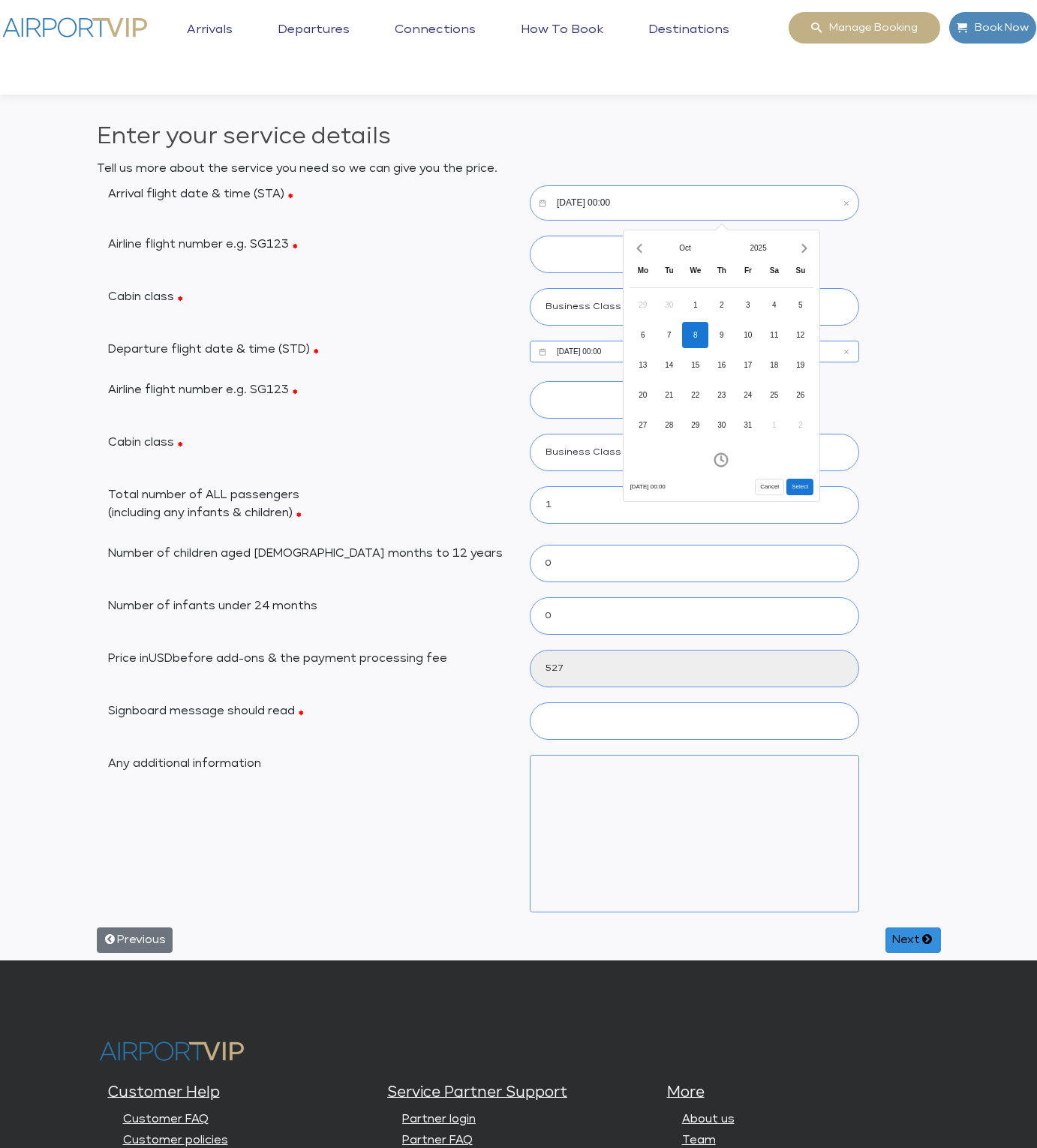
click at [800, 484] on button "Select" at bounding box center [800, 487] width 27 height 16
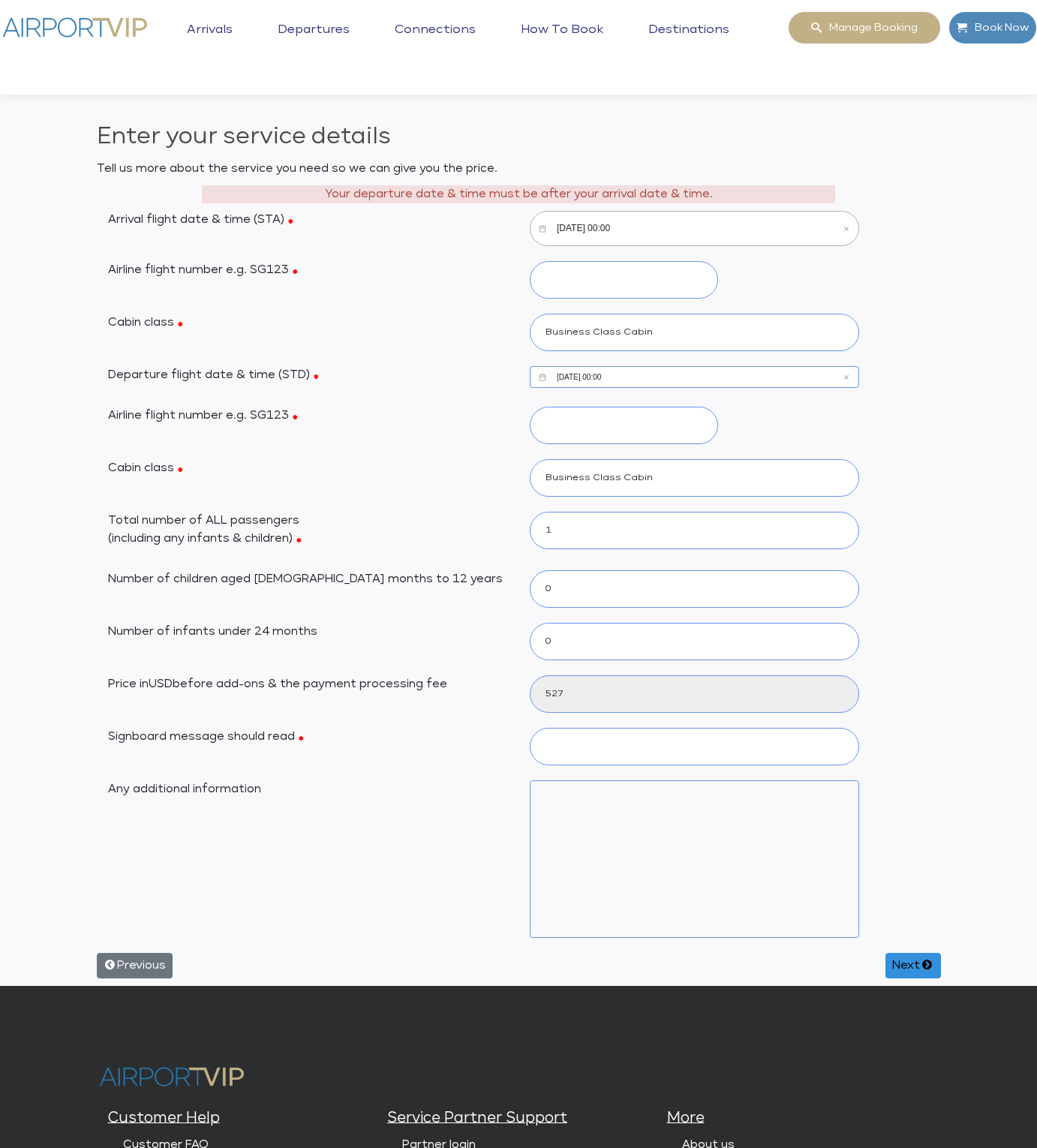
click at [612, 221] on input "[DATE] 00:00" at bounding box center [694, 228] width 329 height 35
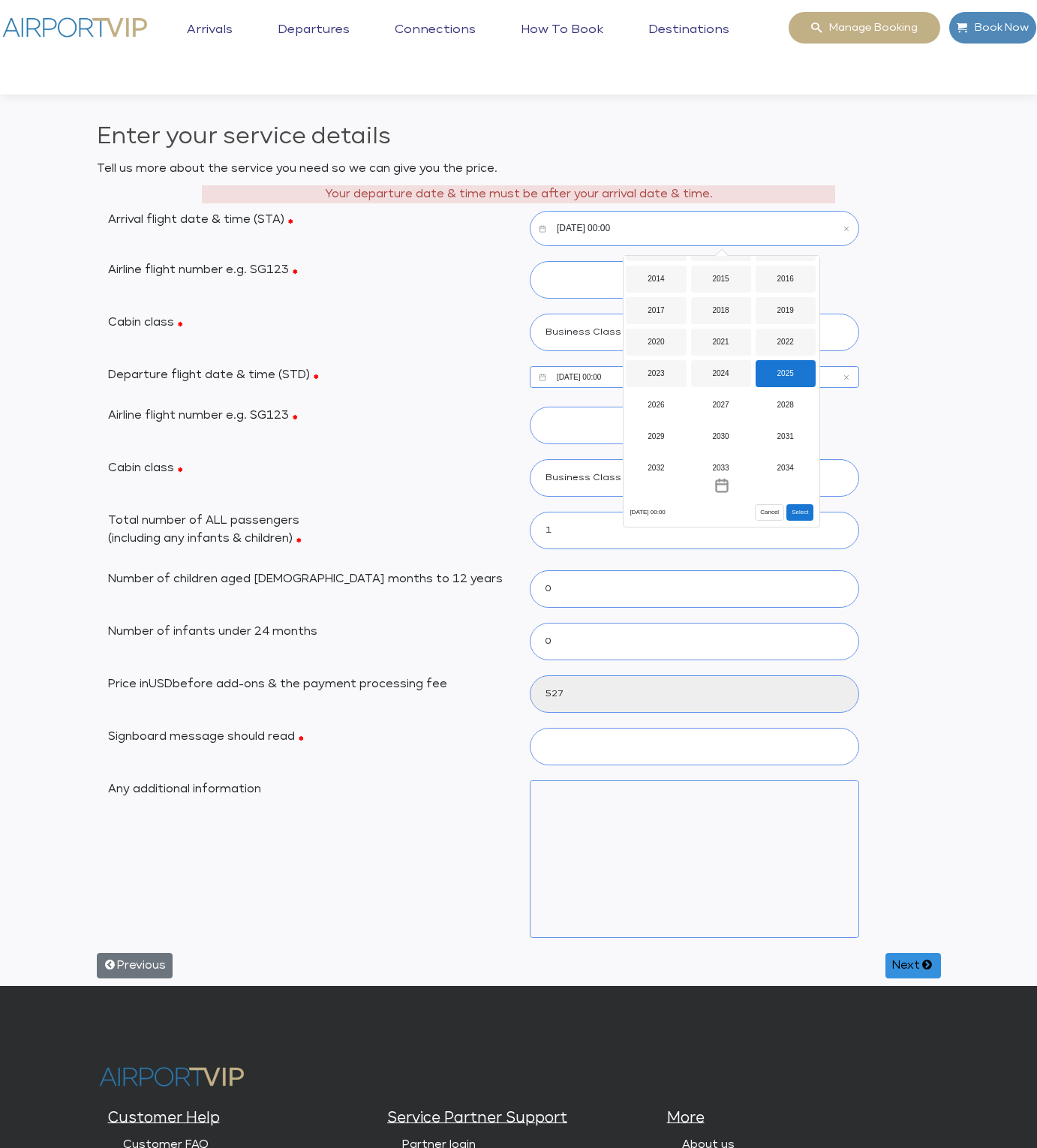
click at [785, 366] on div "2025" at bounding box center [785, 374] width 60 height 27
click at [653, 438] on div "Oct" at bounding box center [655, 445] width 60 height 27
click at [702, 353] on div "8" at bounding box center [694, 360] width 26 height 26
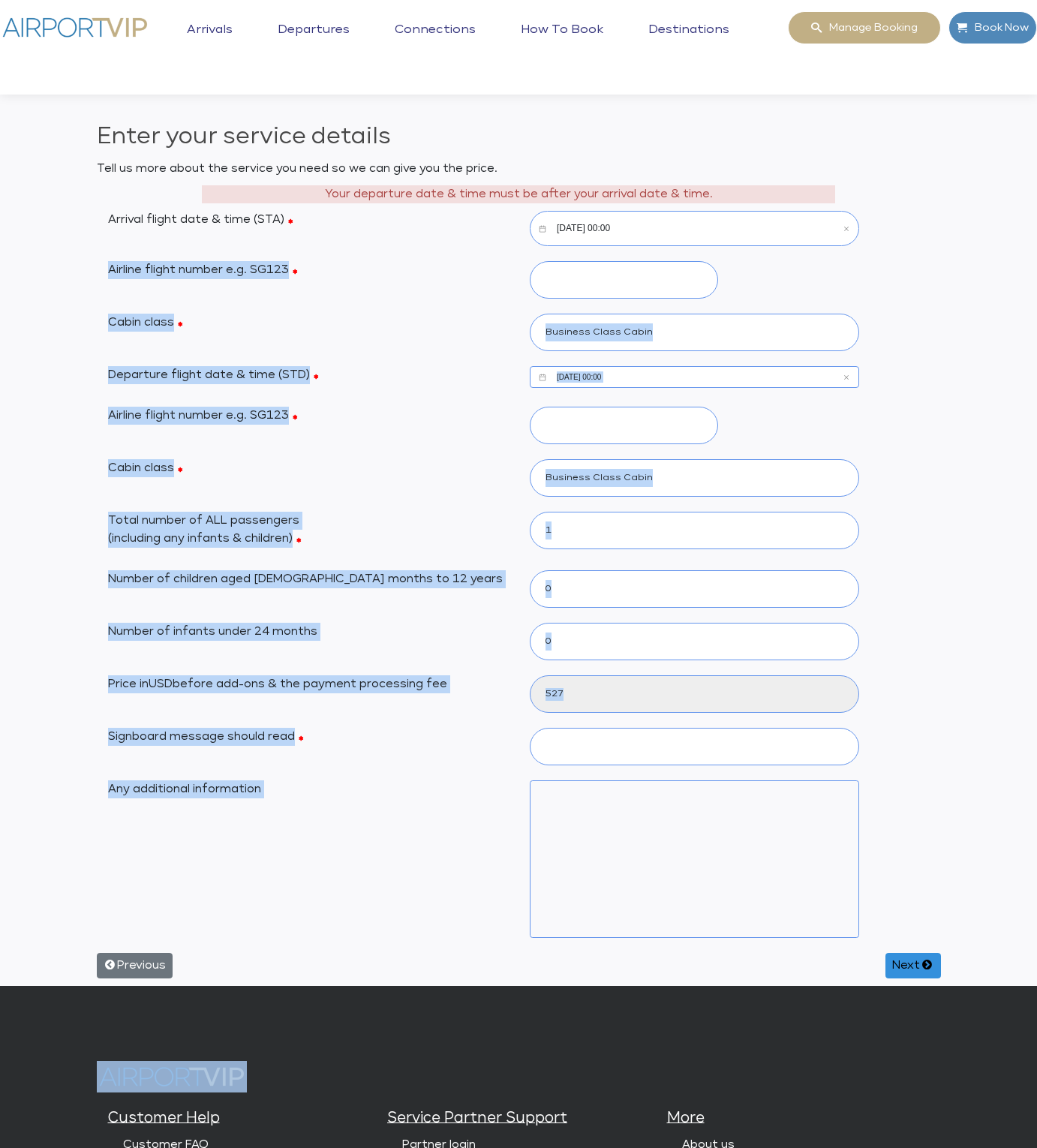
drag, startPoint x: 669, startPoint y: 249, endPoint x: 687, endPoint y: 324, distance: 77.1
click at [668, 250] on div "Enter your service details Tell us more about the service you need so we can gi…" at bounding box center [518, 553] width 855 height 865
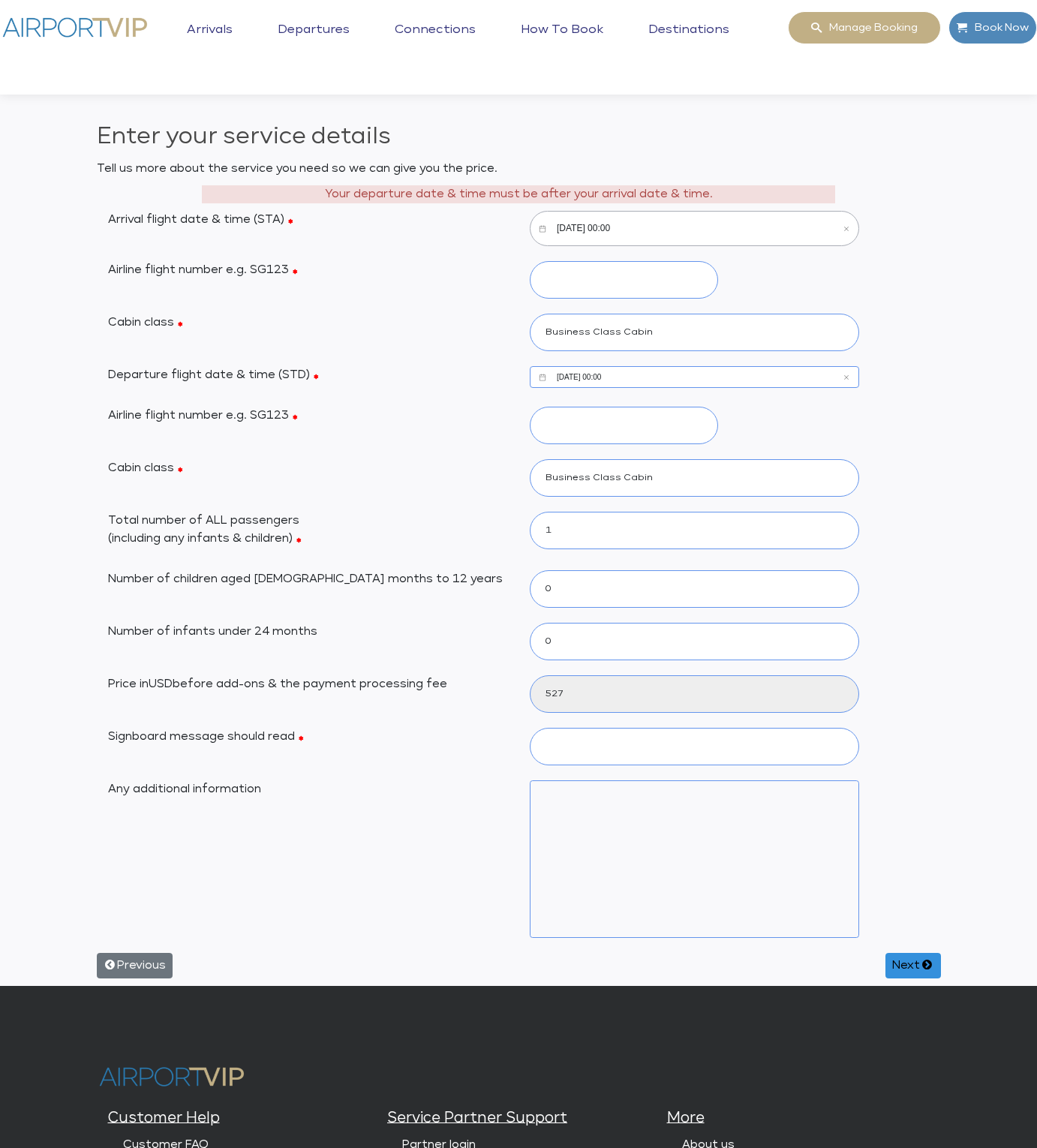
click at [678, 219] on input "[DATE] 00:00" at bounding box center [694, 228] width 329 height 35
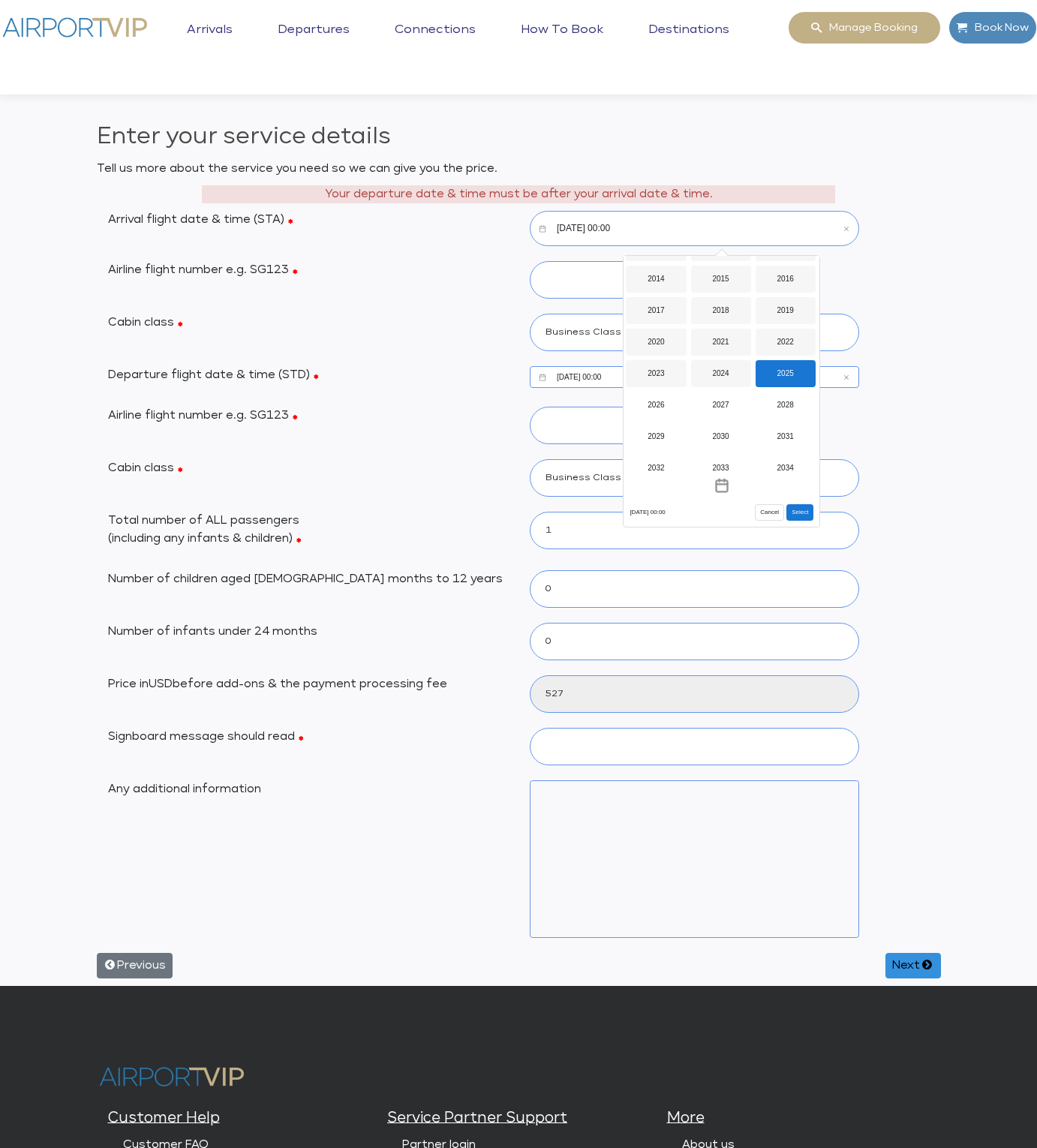
click at [804, 512] on button "Select" at bounding box center [800, 513] width 27 height 16
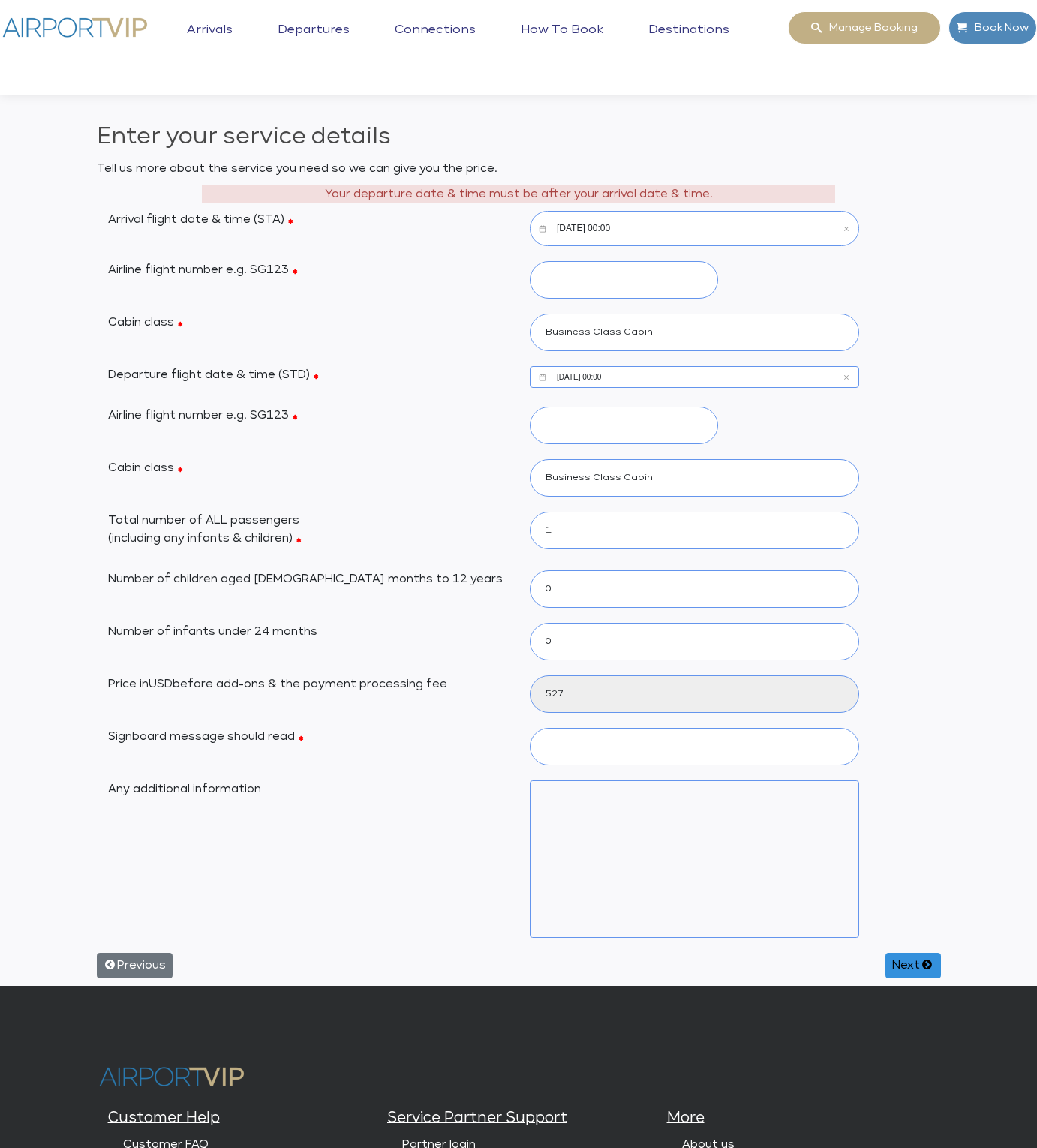
click at [655, 232] on input "[DATE] 00:00" at bounding box center [694, 228] width 329 height 35
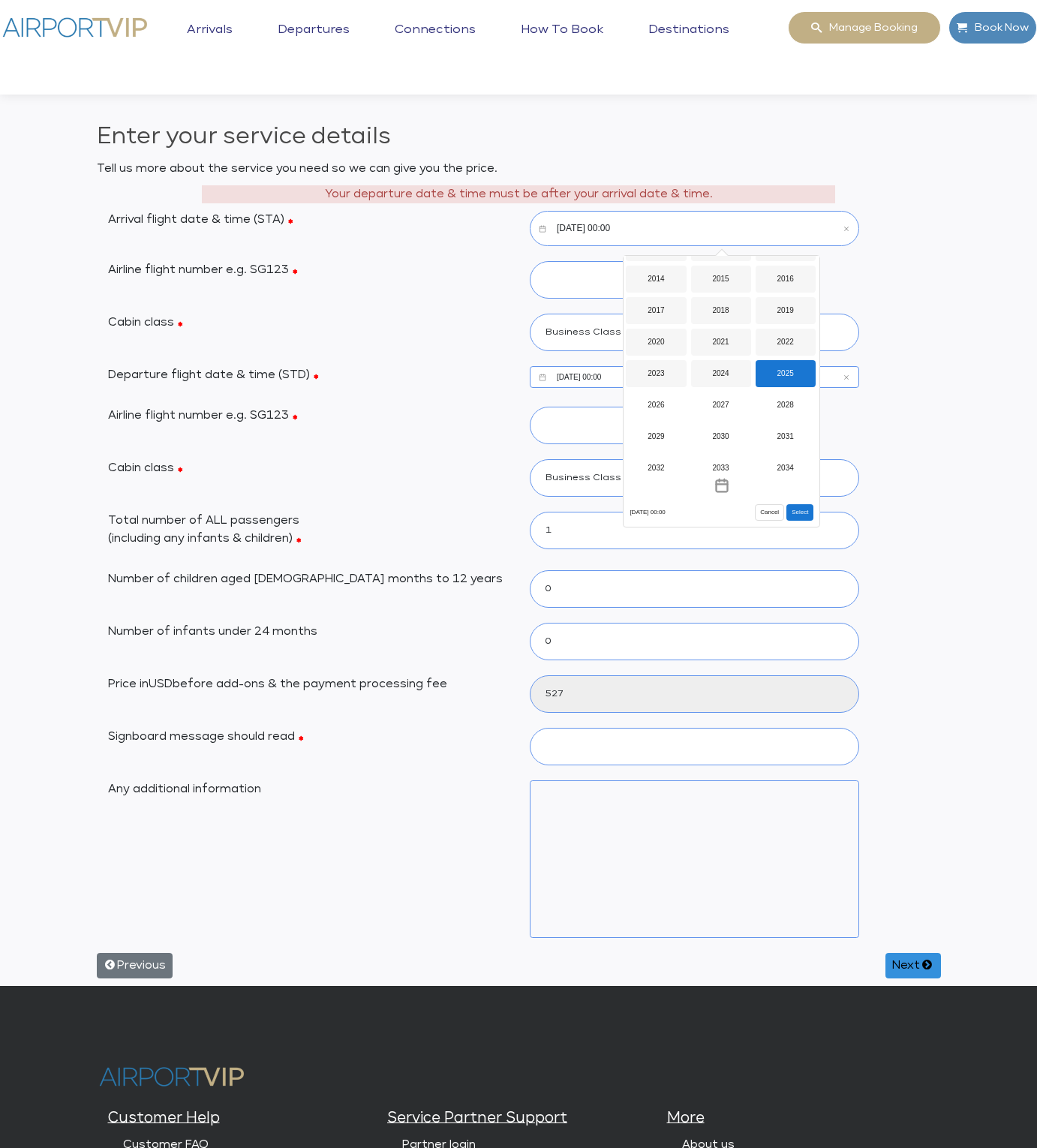
click at [805, 506] on button "Select" at bounding box center [800, 513] width 27 height 16
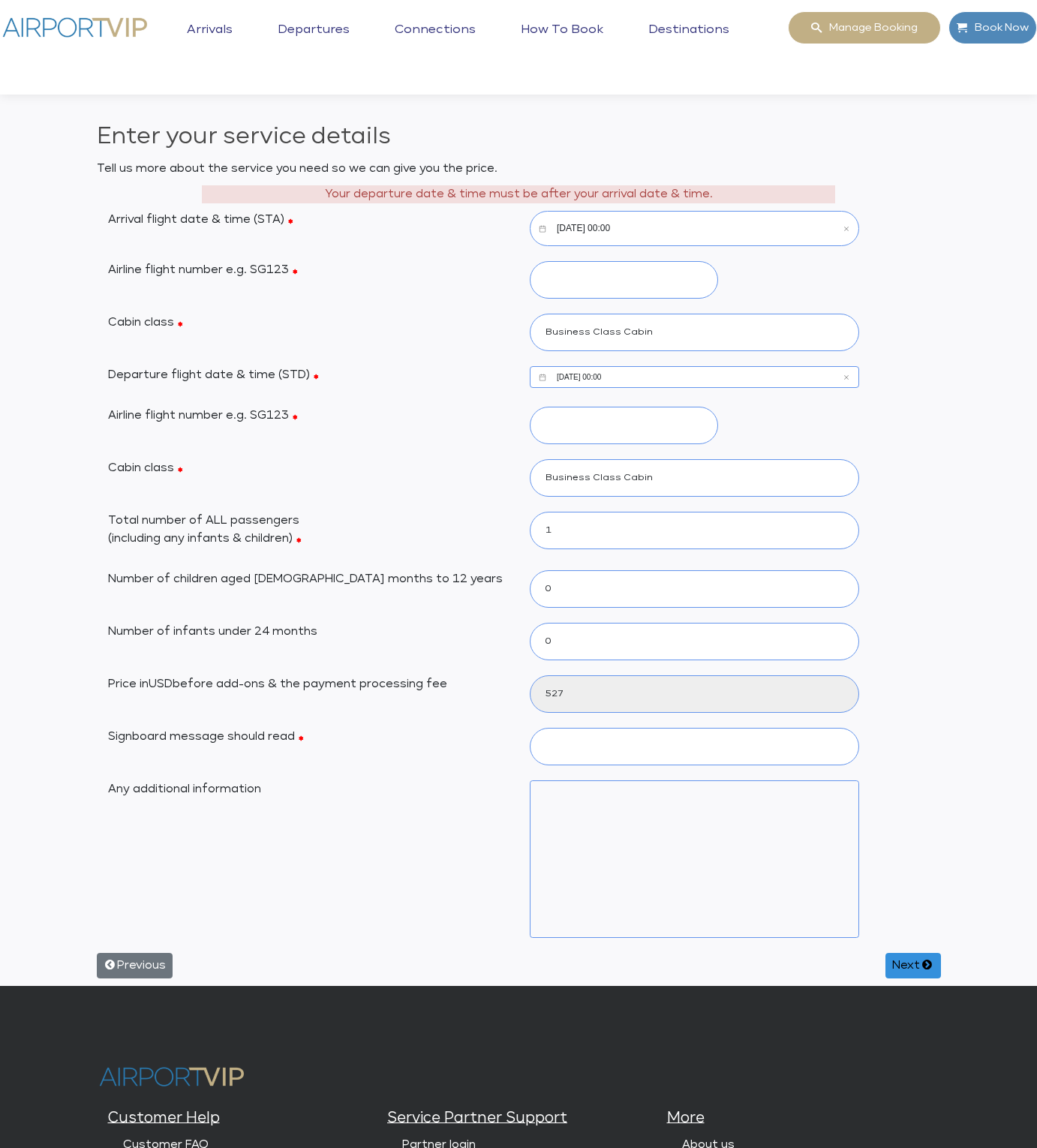
click at [616, 233] on input "[DATE] 00:00" at bounding box center [694, 228] width 329 height 35
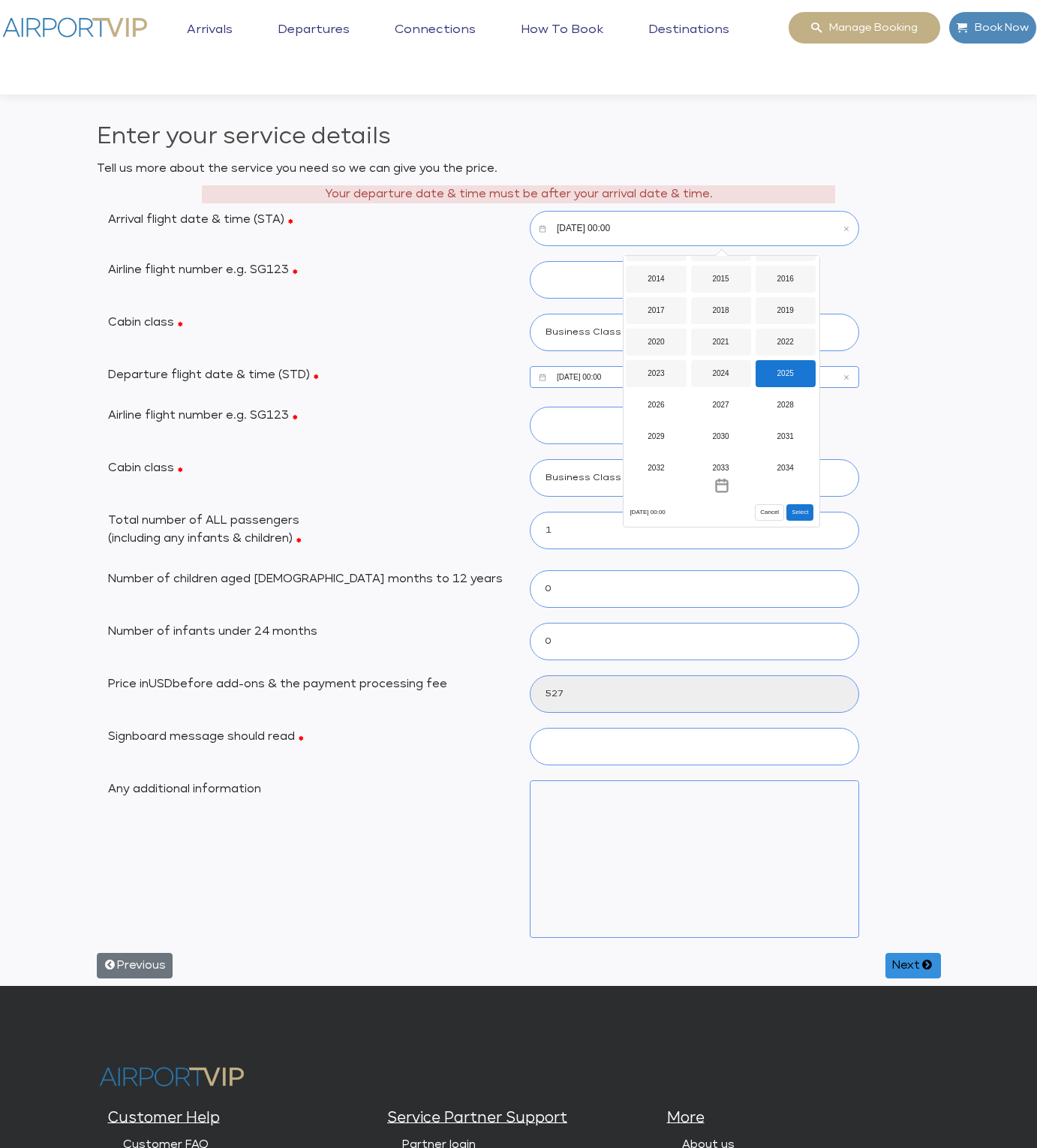
click at [788, 370] on div "2025" at bounding box center [785, 374] width 60 height 27
click at [663, 436] on div "Oct" at bounding box center [655, 445] width 60 height 27
click at [753, 355] on div "10" at bounding box center [747, 360] width 26 height 26
click at [789, 226] on input "[DATE] 00:00" at bounding box center [694, 228] width 329 height 35
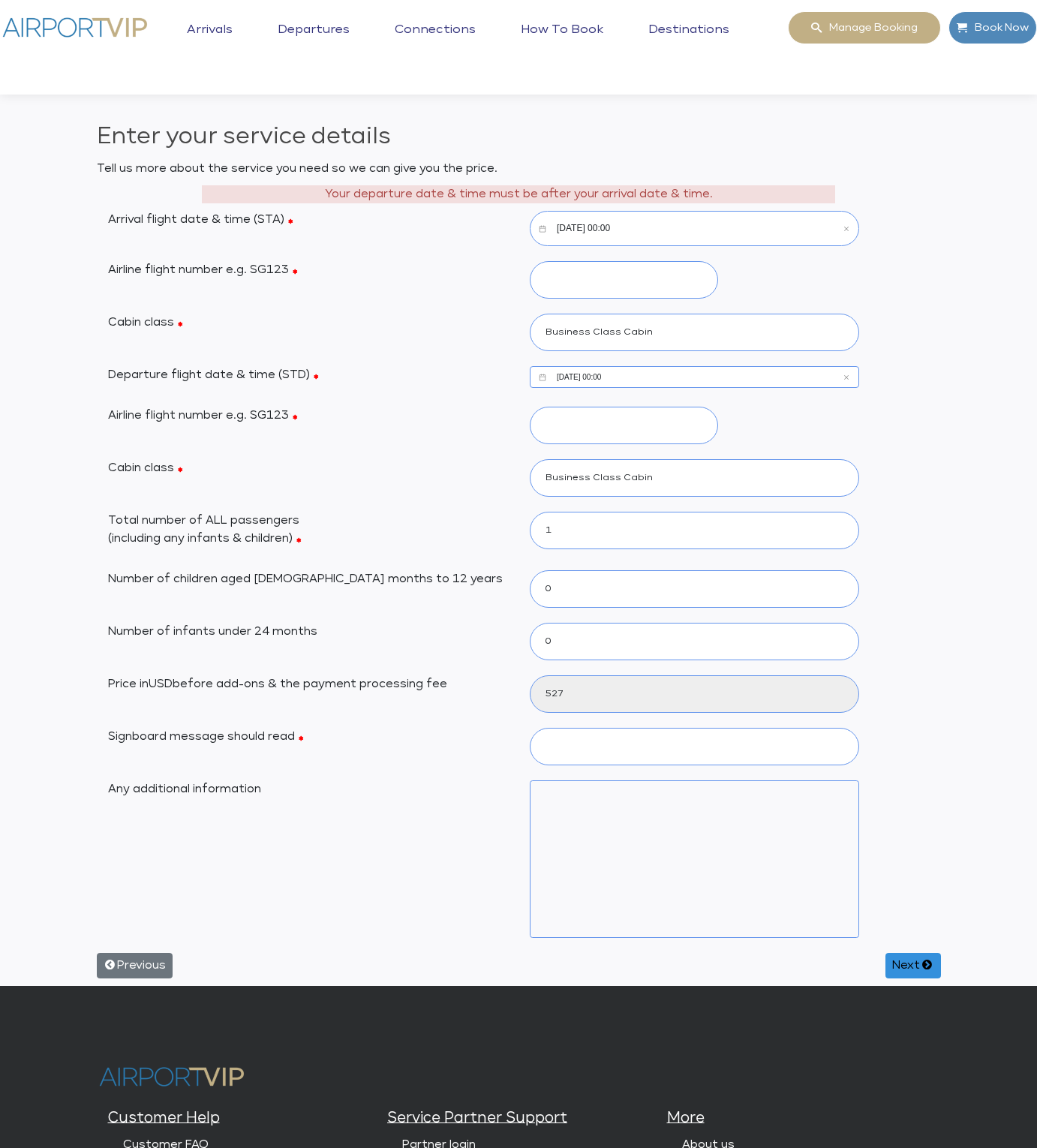
click at [663, 211] on input "[DATE] 00:00" at bounding box center [694, 228] width 329 height 35
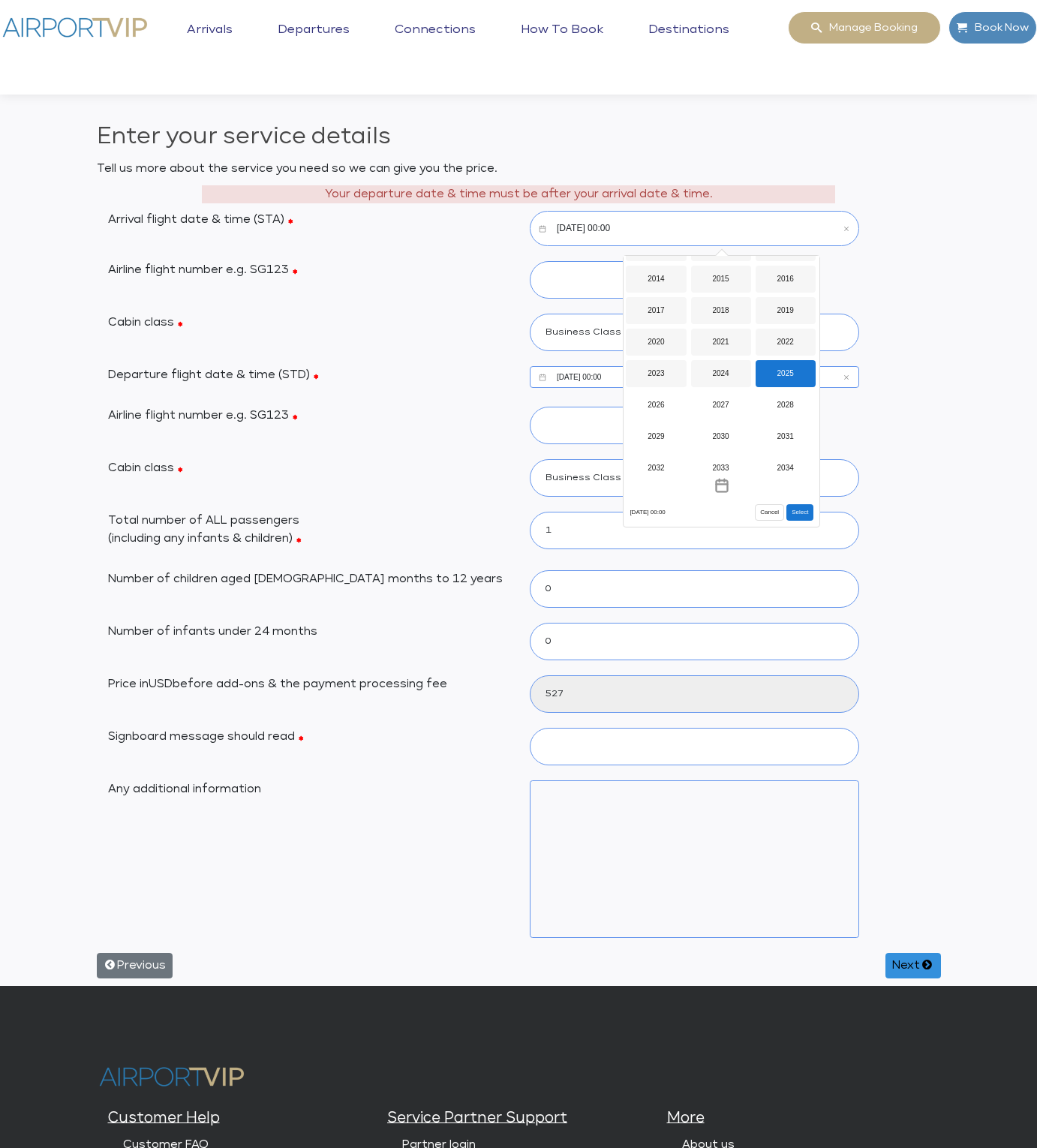
click at [783, 372] on div "2025" at bounding box center [785, 374] width 60 height 27
click at [657, 443] on div "Oct" at bounding box center [655, 445] width 60 height 27
click at [804, 509] on button "Select" at bounding box center [800, 513] width 27 height 16
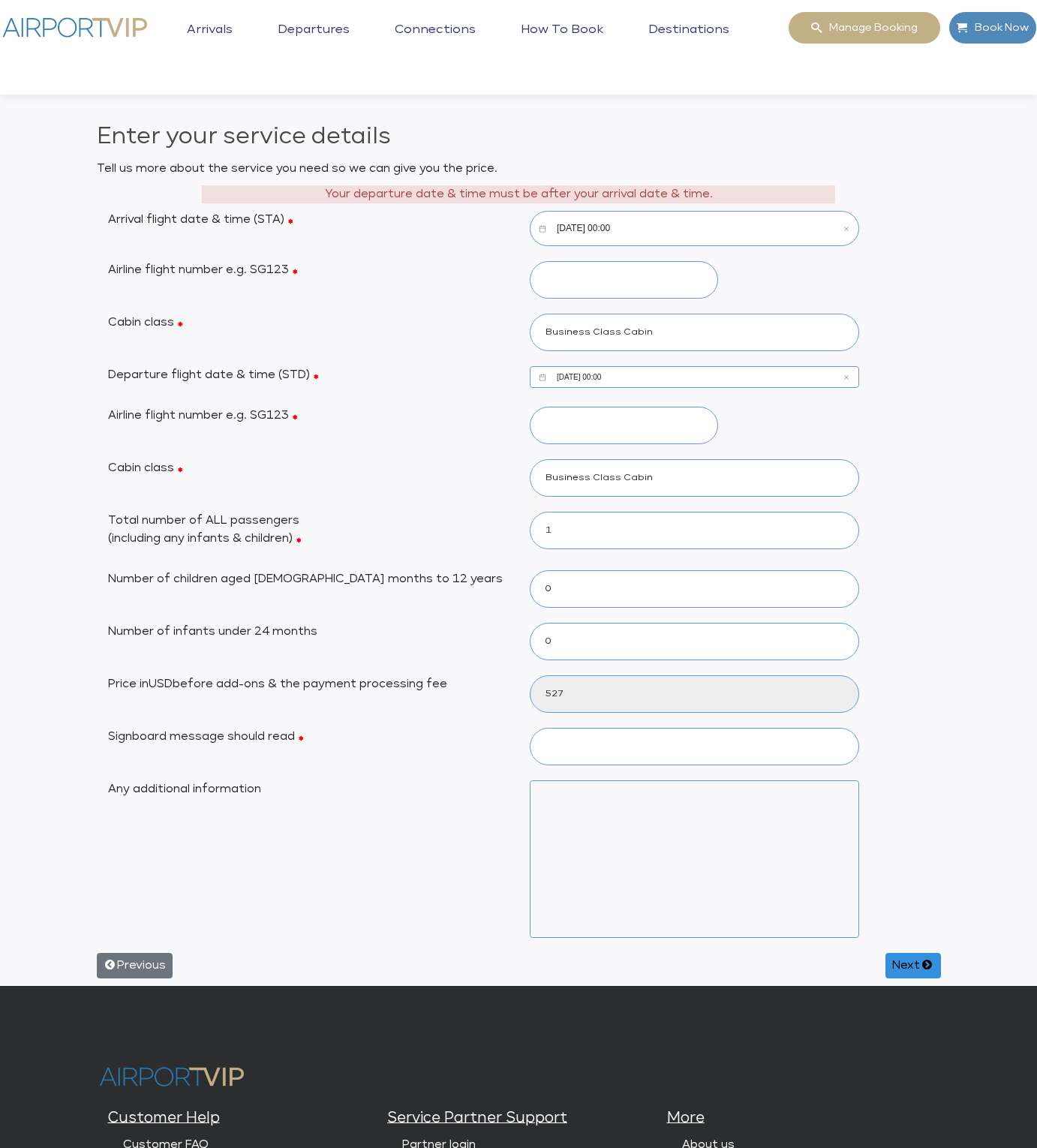
click at [934, 311] on div "Enter your service details Tell us more about the service you need so we can gi…" at bounding box center [518, 553] width 855 height 865
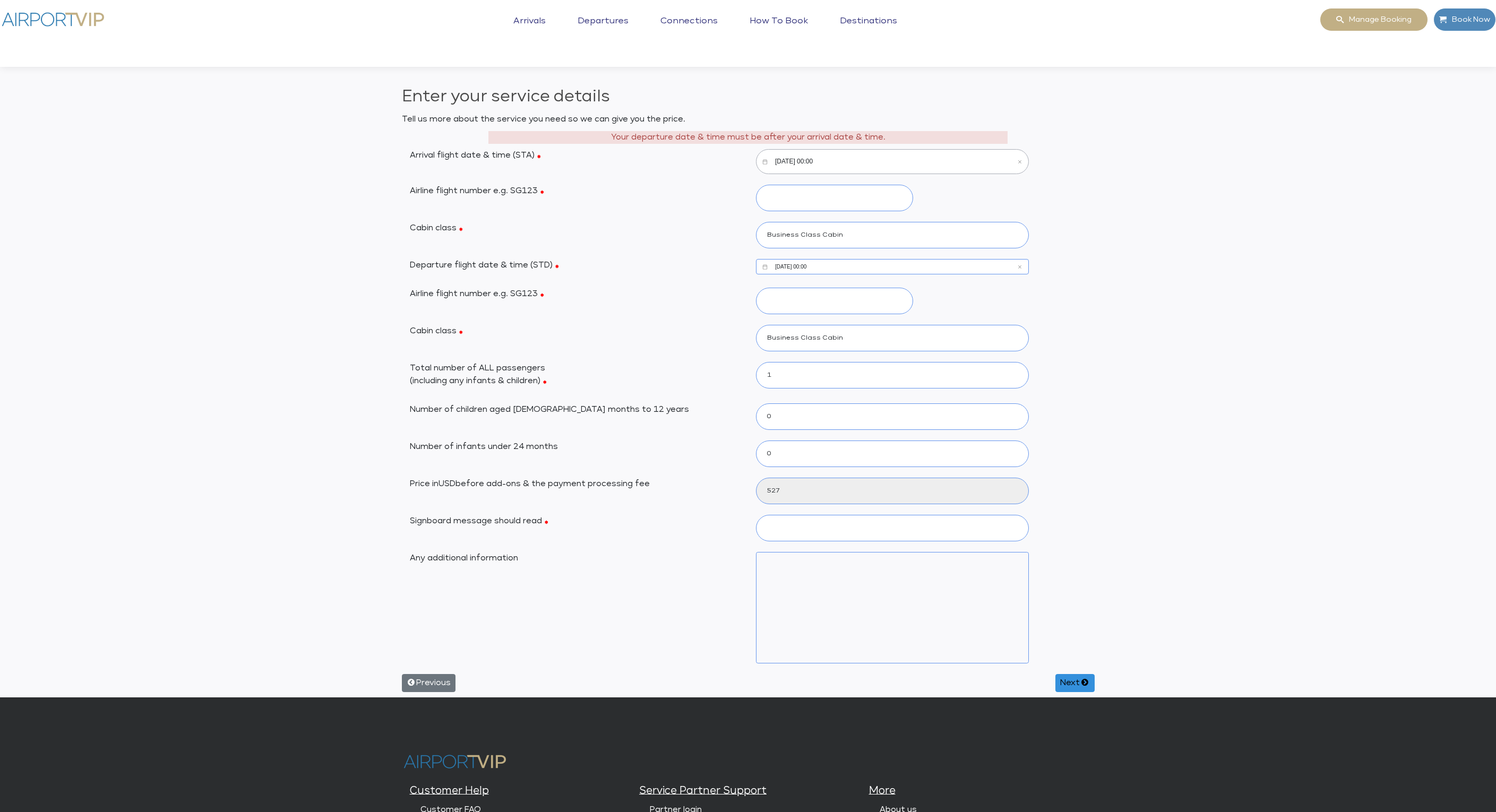
click at [761, 161] on input "[DATE] 00:00" at bounding box center [892, 161] width 273 height 25
click at [761, 341] on button "Toggle overlay" at bounding box center [891, 343] width 138 height 19
click at [761, 248] on div "9" at bounding box center [891, 255] width 19 height 19
click at [761, 359] on button "Select" at bounding box center [947, 363] width 19 height 12
type input "[DATE] 00:00"
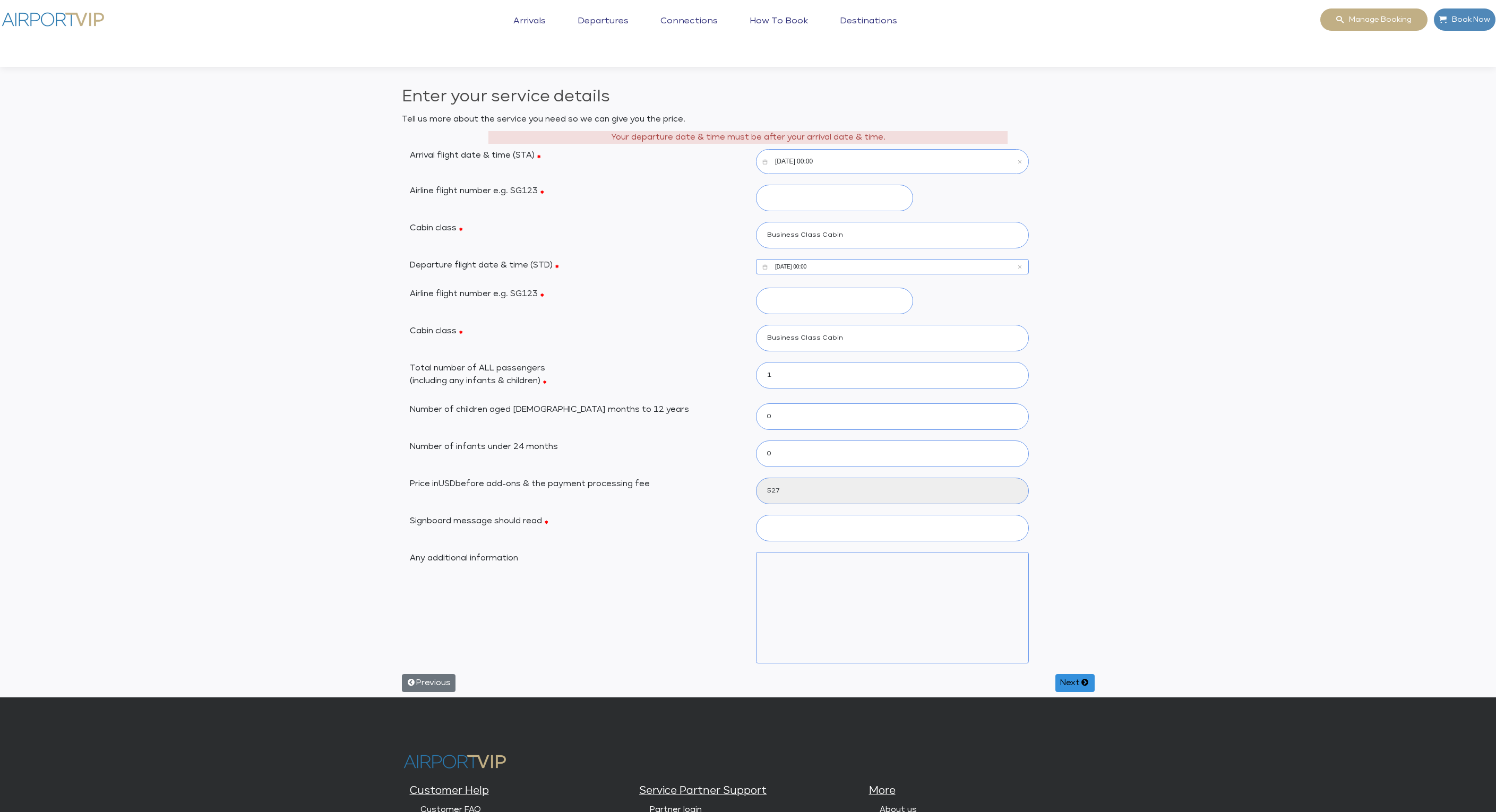
click at [761, 196] on div "Enter your service details Tell us more about the service you need so we can gi…" at bounding box center [748, 391] width 1496 height 612
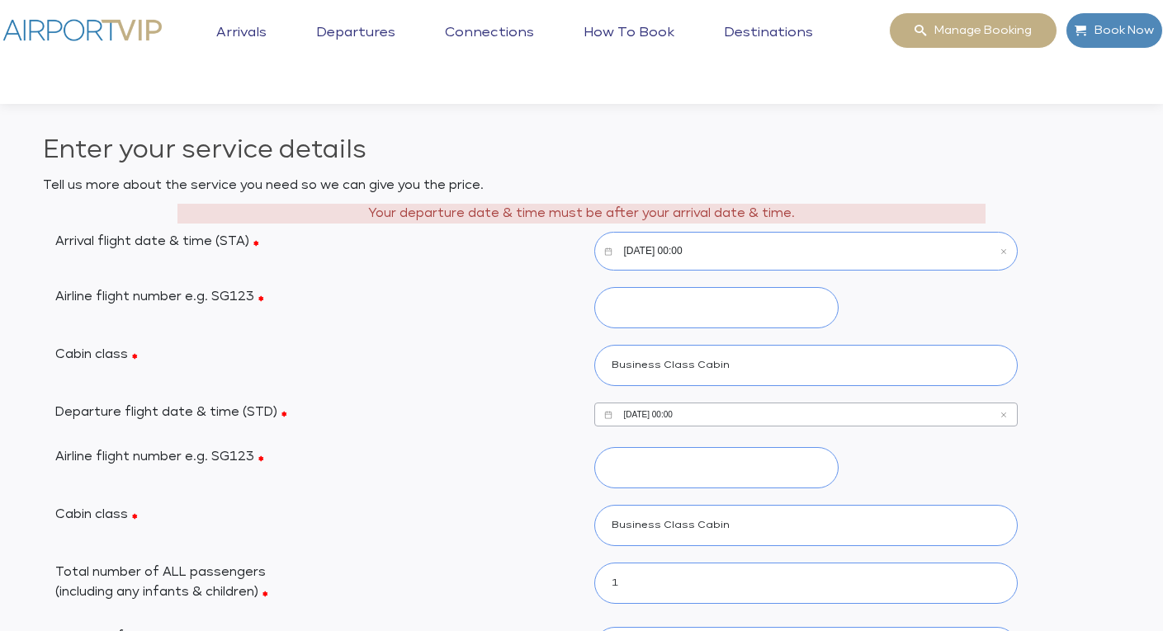
click at [721, 413] on input "[DATE] 00:00" at bounding box center [806, 415] width 424 height 24
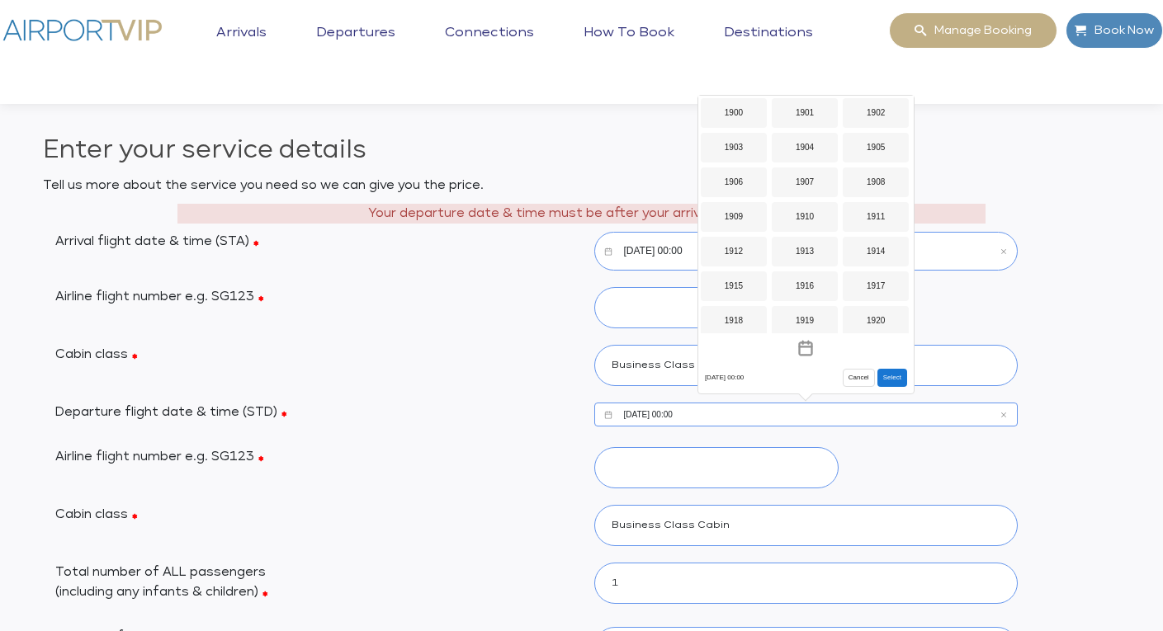
scroll to position [1308, 0]
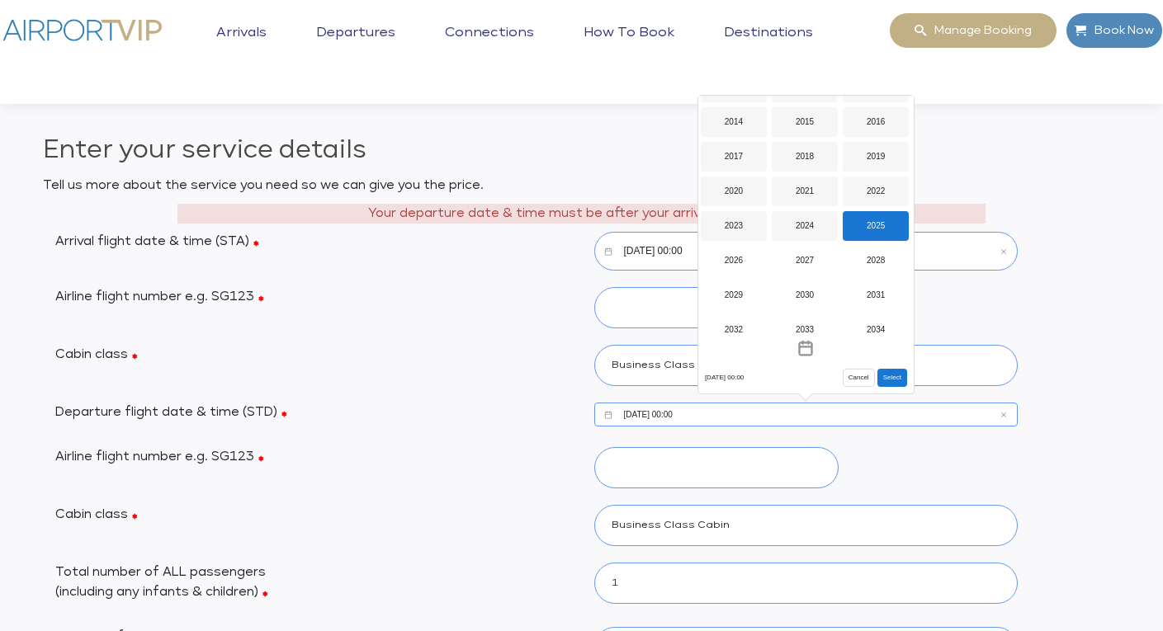
click at [882, 225] on div "2025" at bounding box center [876, 226] width 66 height 30
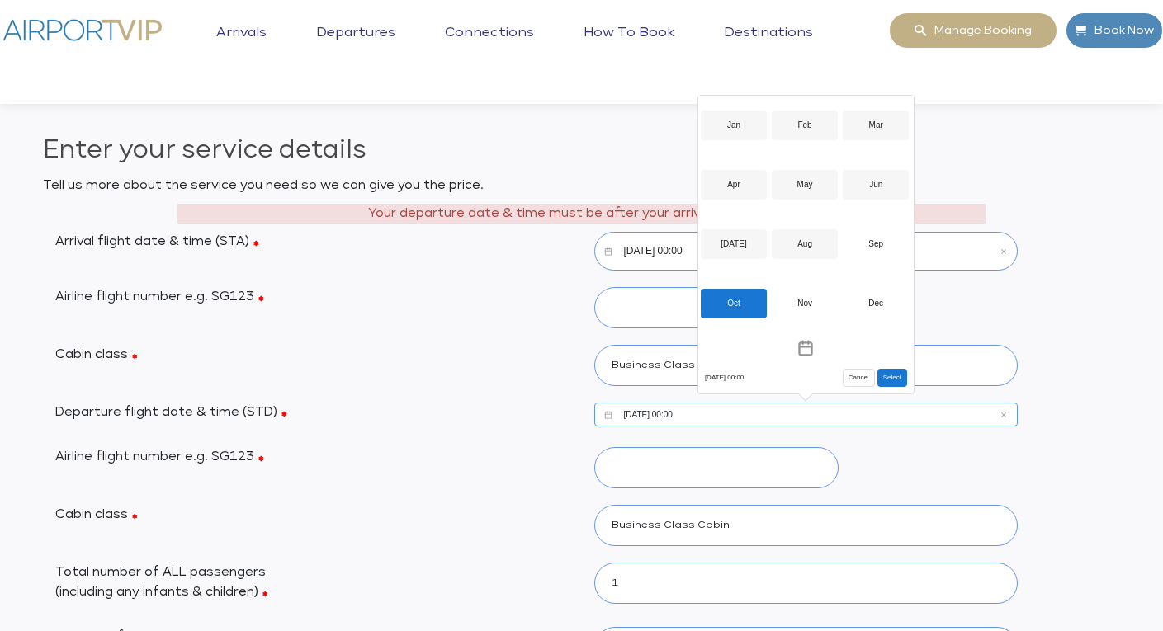
click at [738, 295] on div "Oct" at bounding box center [734, 304] width 66 height 30
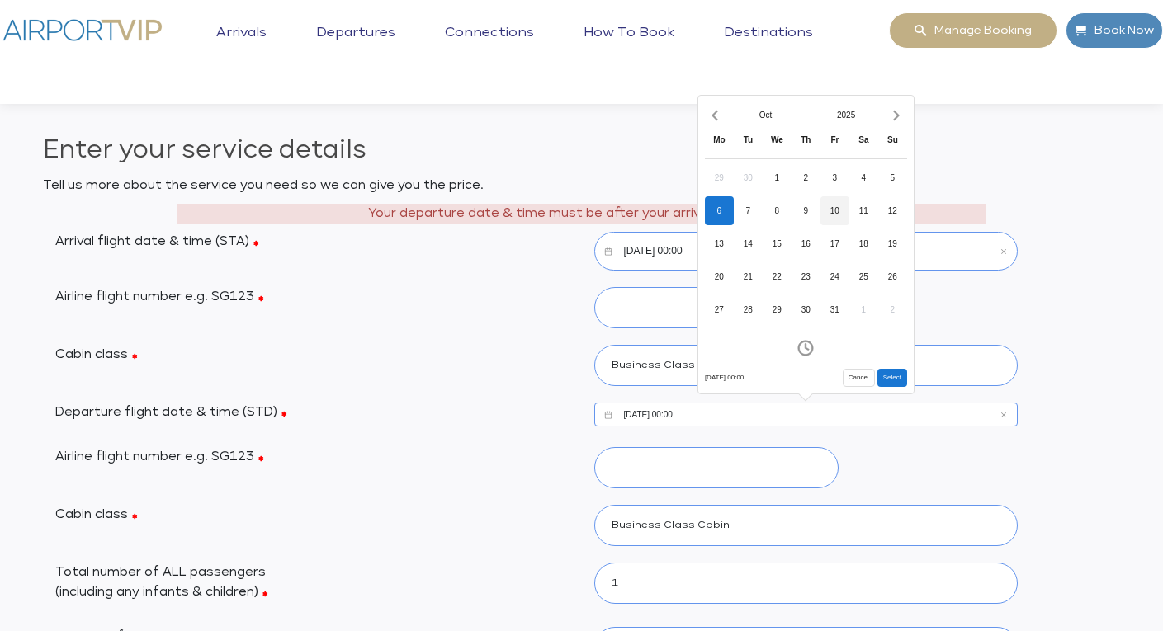
click at [834, 206] on div "10" at bounding box center [834, 210] width 29 height 29
click at [892, 376] on button "Select" at bounding box center [892, 378] width 30 height 18
type input "[DATE] 00:00"
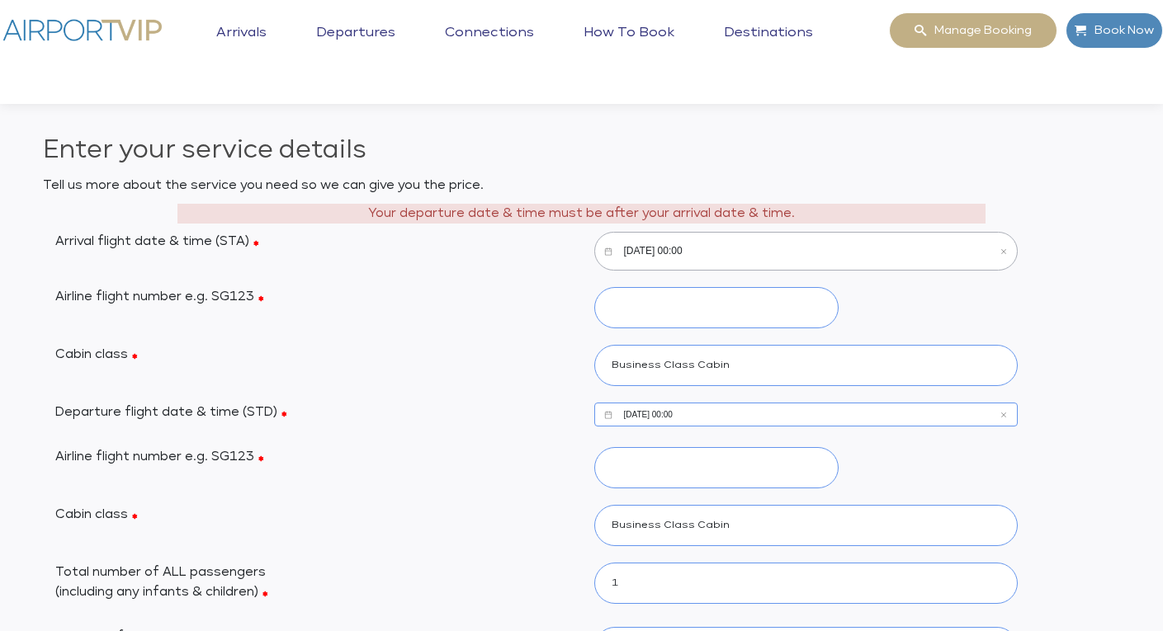
click at [713, 243] on input "[DATE] 00:00" at bounding box center [806, 251] width 424 height 39
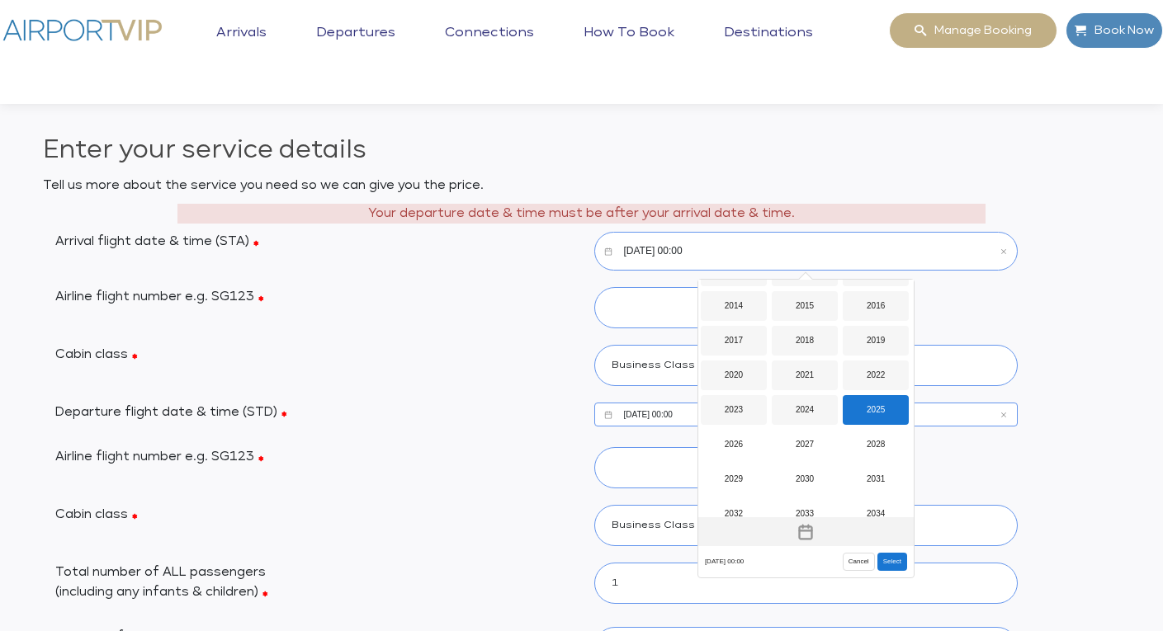
click at [810, 525] on icon "Toggle overlay" at bounding box center [805, 532] width 17 height 17
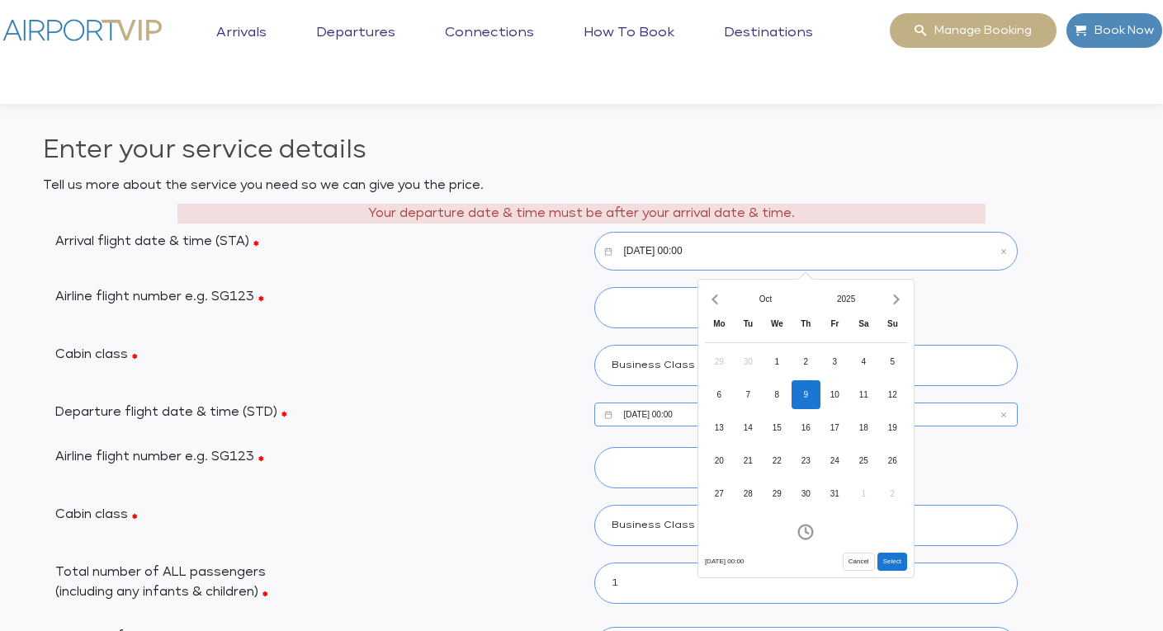
click at [811, 390] on div "9" at bounding box center [805, 394] width 29 height 29
click at [813, 527] on icon "Open time picker" at bounding box center [805, 532] width 17 height 17
click at [761, 377] on icon "Increment hours" at bounding box center [757, 376] width 11 height 6
click at [896, 561] on button "Select" at bounding box center [892, 562] width 30 height 18
type input "[DATE] 01:00"
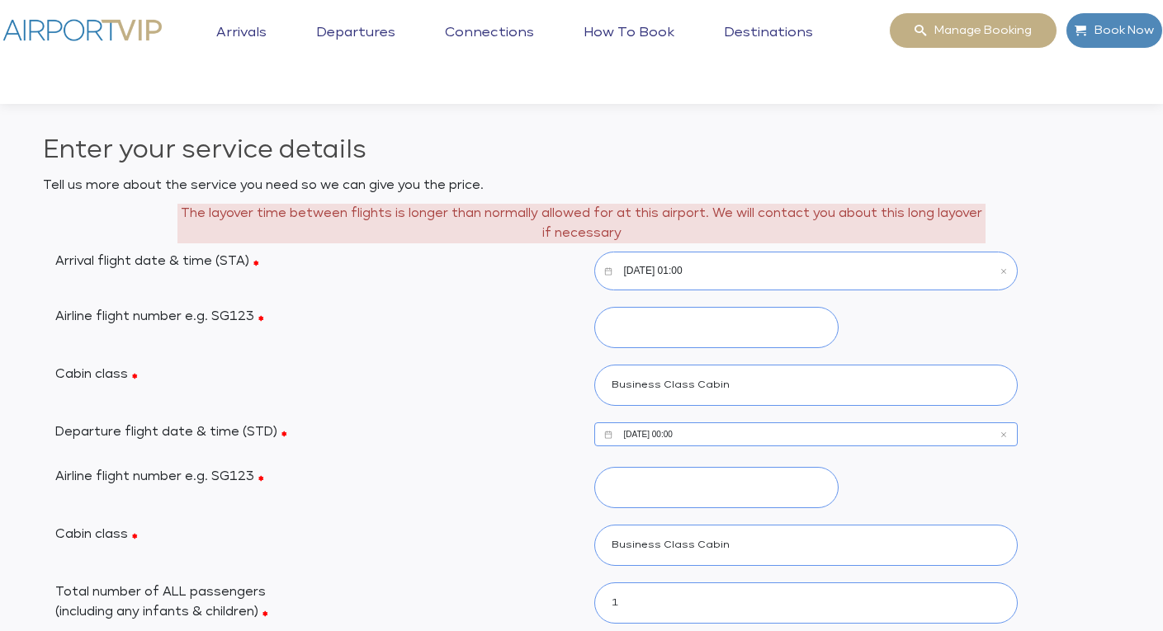
click at [735, 437] on input "[DATE] 00:00" at bounding box center [806, 435] width 424 height 24
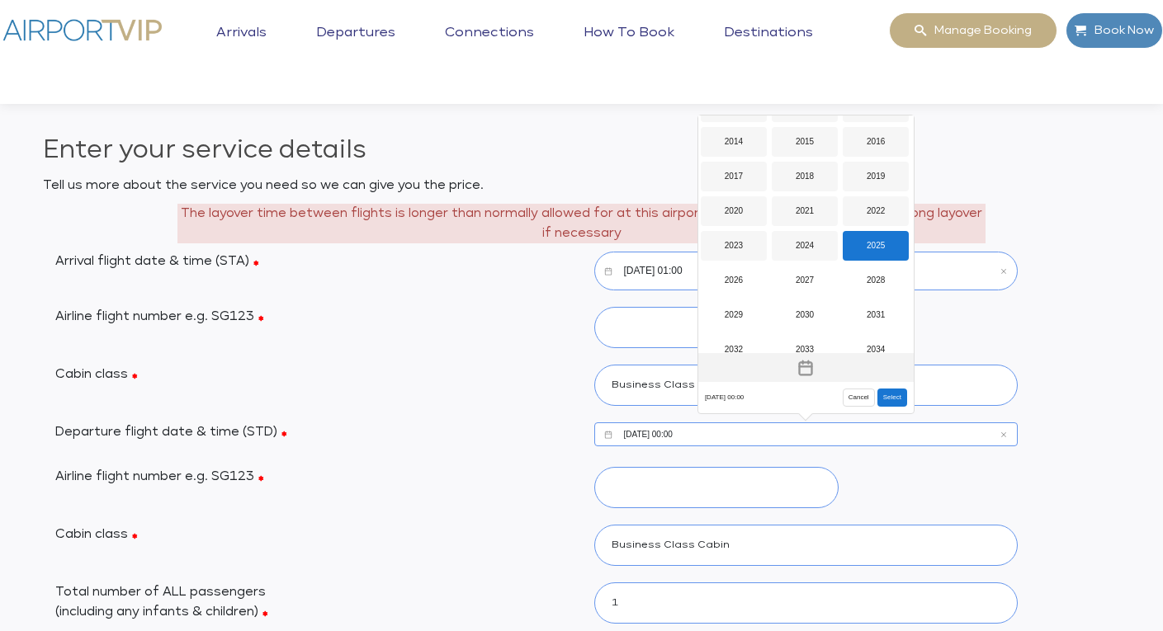
click at [809, 363] on icon "Toggle overlay" at bounding box center [809, 362] width 2 height 4
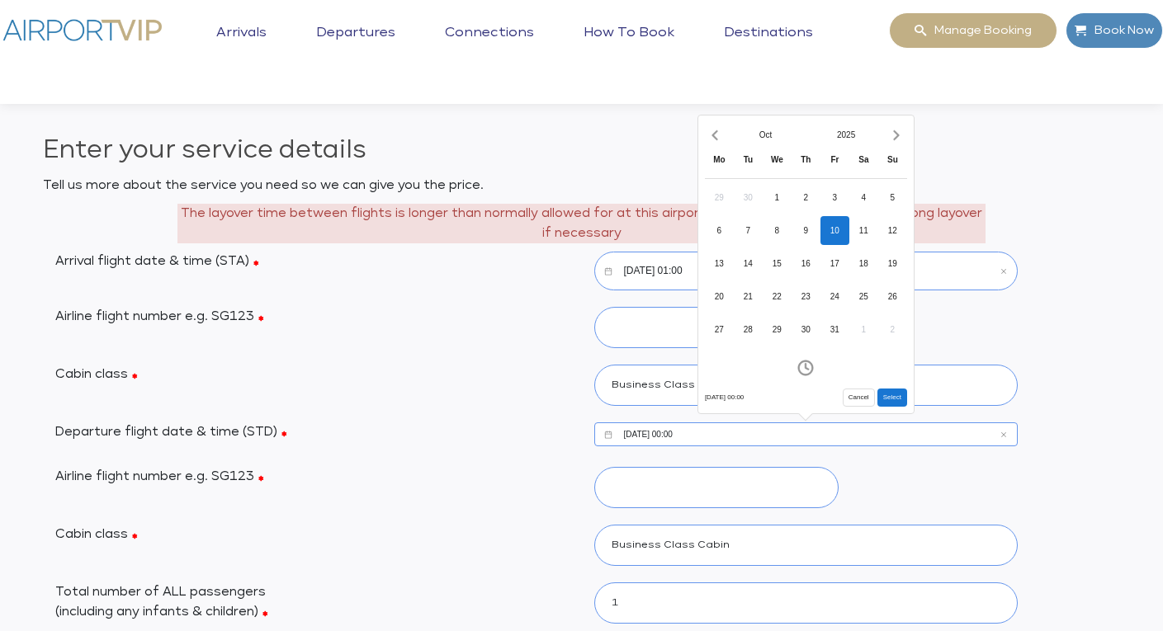
click at [838, 229] on div "10" at bounding box center [834, 230] width 29 height 29
click at [810, 366] on icon "Open time picker" at bounding box center [805, 368] width 17 height 17
click at [763, 203] on icon "Increment hours" at bounding box center [758, 212] width 18 height 26
click at [762, 205] on icon "Increment hours" at bounding box center [758, 212] width 18 height 26
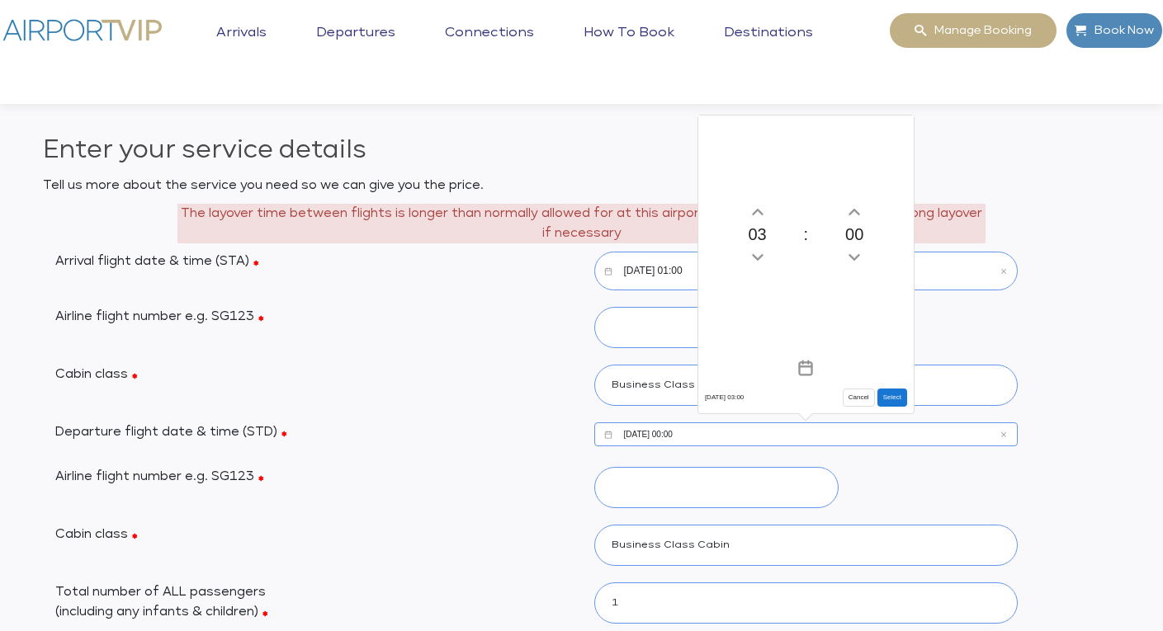
click at [900, 397] on button "Select" at bounding box center [892, 398] width 30 height 18
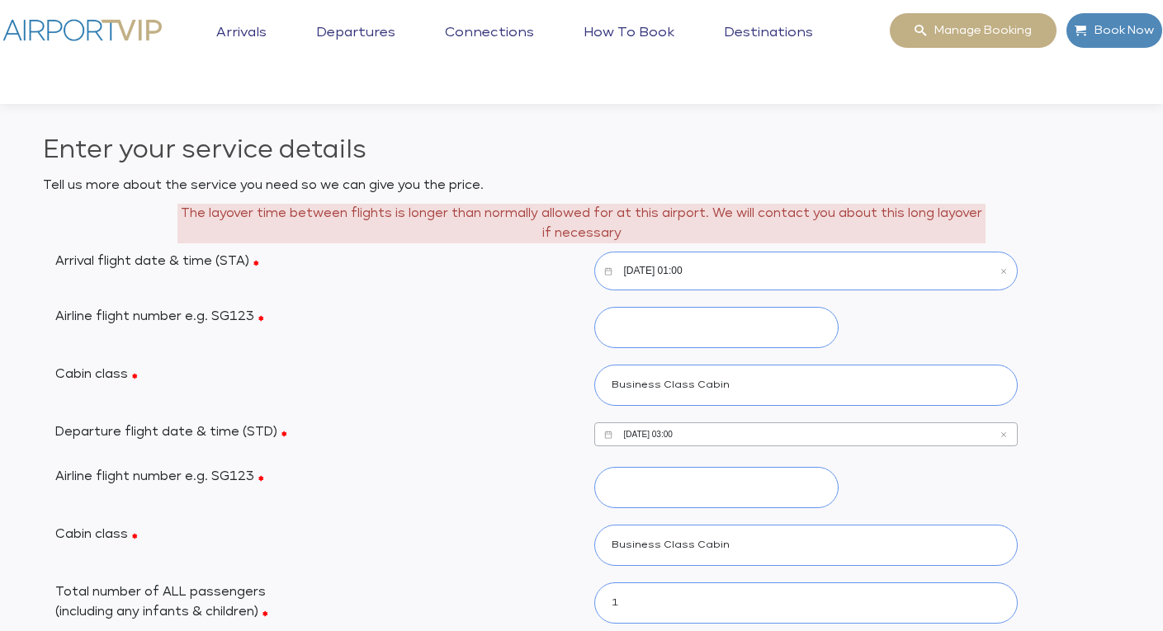
click at [777, 432] on input "[DATE] 03:00" at bounding box center [806, 435] width 424 height 24
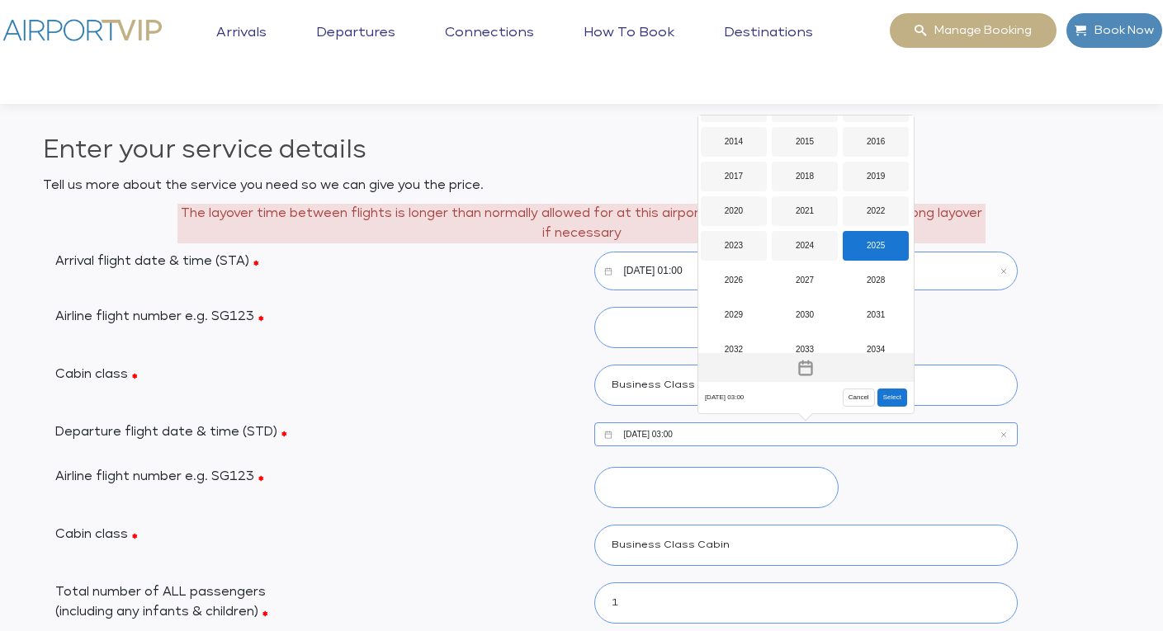
click at [815, 361] on button "Toggle overlay" at bounding box center [805, 367] width 215 height 29
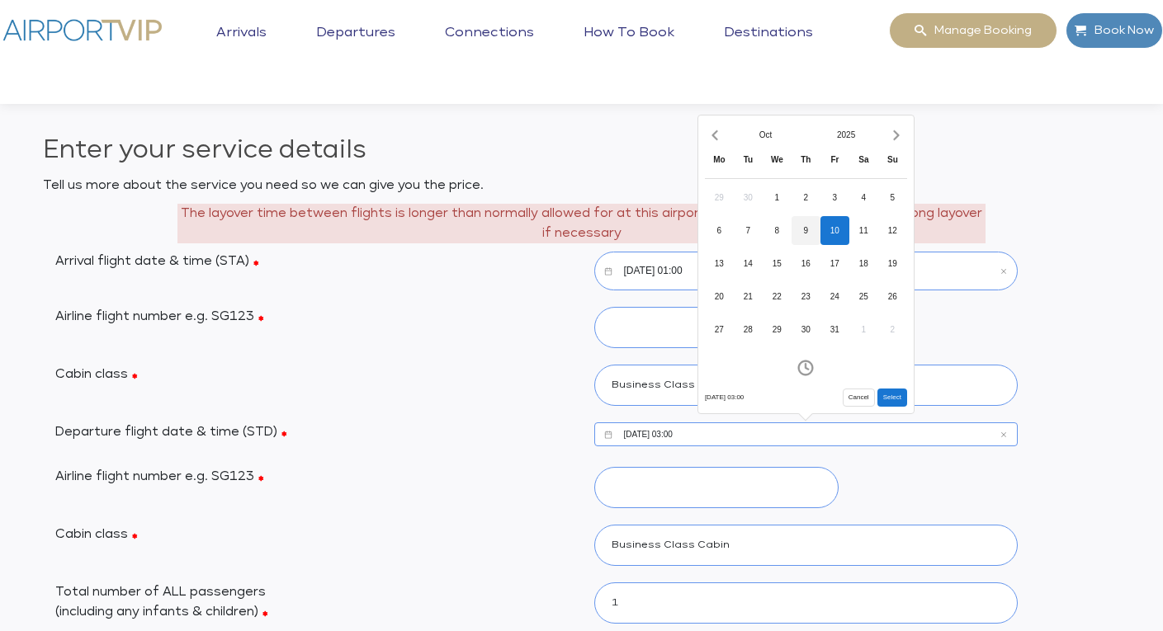
click at [811, 226] on div "9" at bounding box center [805, 230] width 29 height 29
click at [809, 366] on icon "Open time picker" at bounding box center [805, 368] width 17 height 17
click at [884, 396] on button "Select" at bounding box center [892, 398] width 30 height 18
type input "[DATE] 03:00"
